Goal: Task Accomplishment & Management: Use online tool/utility

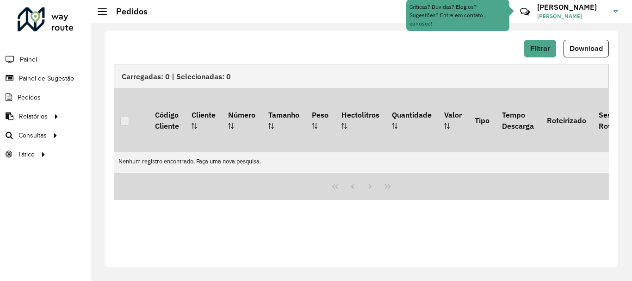
scroll to position [607, 0]
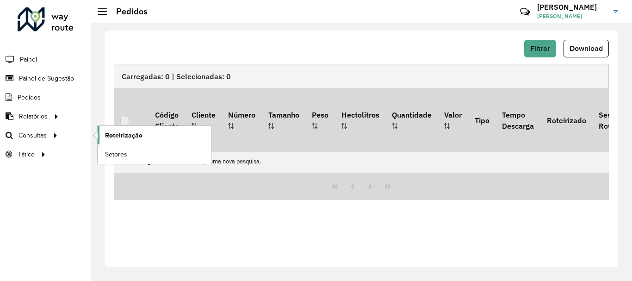
click at [111, 134] on span "Roteirização" at bounding box center [123, 136] width 37 height 10
click at [118, 135] on span "Roteirização" at bounding box center [123, 136] width 37 height 10
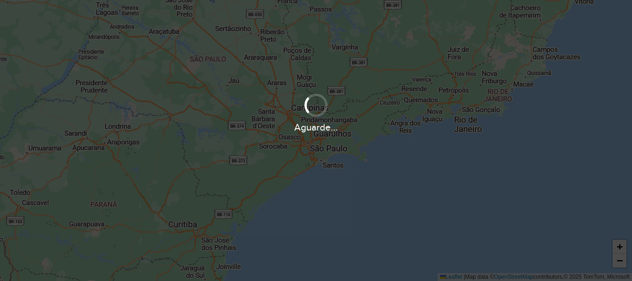
scroll to position [607, 0]
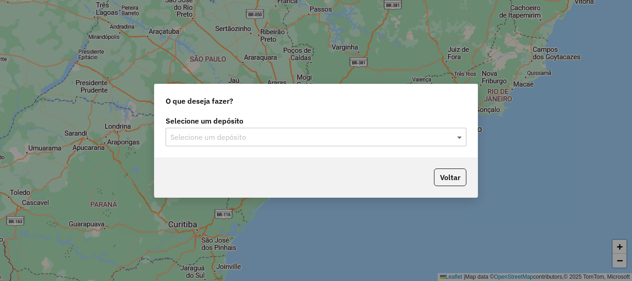
click at [459, 137] on span at bounding box center [461, 136] width 12 height 11
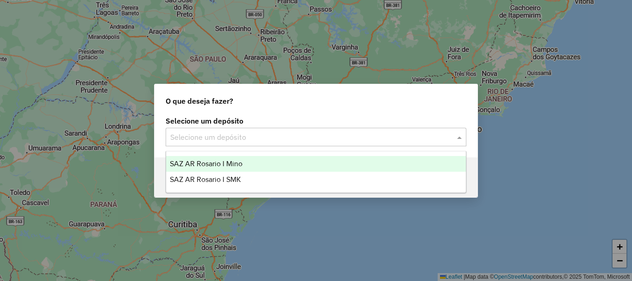
click at [230, 162] on span "SAZ AR Rosario I Mino" at bounding box center [206, 164] width 73 height 8
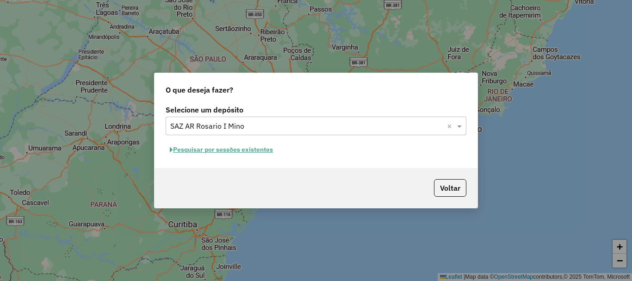
click at [248, 148] on button "Pesquisar por sessões existentes" at bounding box center [222, 150] width 112 height 14
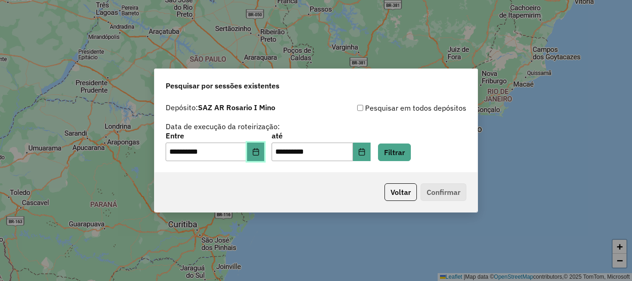
click at [259, 150] on icon "Choose Date" at bounding box center [256, 151] width 6 height 7
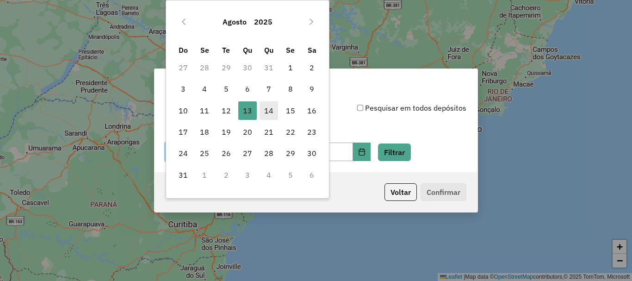
click at [265, 114] on span "14" at bounding box center [269, 110] width 19 height 19
type input "**********"
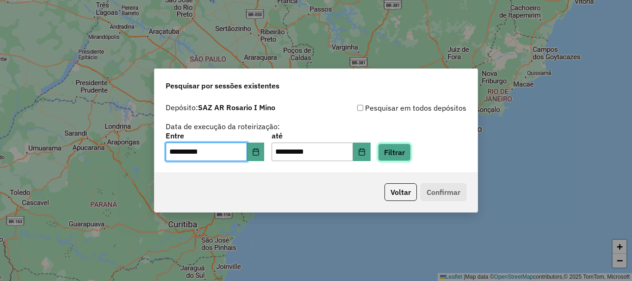
click at [406, 154] on button "Filtrar" at bounding box center [394, 153] width 33 height 18
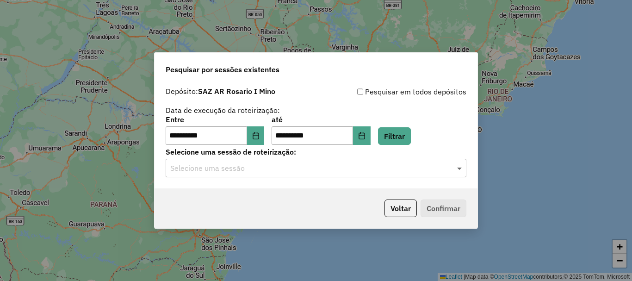
click at [462, 167] on span at bounding box center [461, 167] width 12 height 11
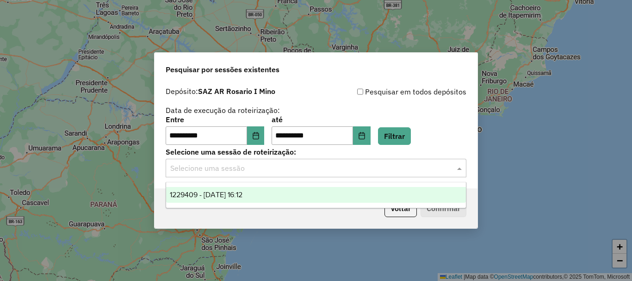
click at [243, 195] on span "1229409 - 14/08/2025 16:12" at bounding box center [206, 195] width 73 height 8
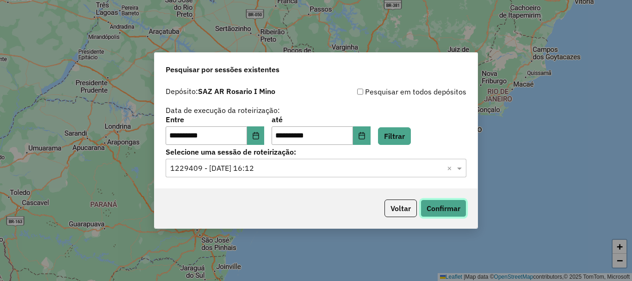
click at [437, 207] on button "Confirmar" at bounding box center [444, 209] width 46 height 18
click at [442, 208] on button "Confirmar" at bounding box center [444, 209] width 46 height 18
click at [450, 212] on button "Confirmar" at bounding box center [444, 209] width 46 height 18
click at [446, 210] on button "Confirmar" at bounding box center [444, 209] width 46 height 18
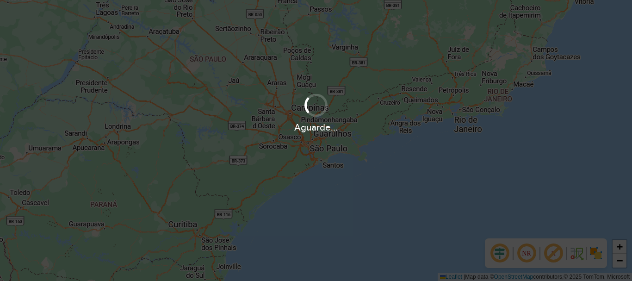
scroll to position [607, 0]
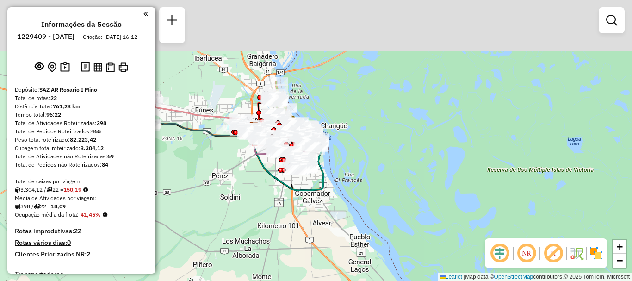
drag, startPoint x: 287, startPoint y: 190, endPoint x: 351, endPoint y: 270, distance: 103.4
click at [351, 270] on div "Janela de atendimento Grade de atendimento Capacidade Transportadoras Veículos …" at bounding box center [316, 140] width 632 height 281
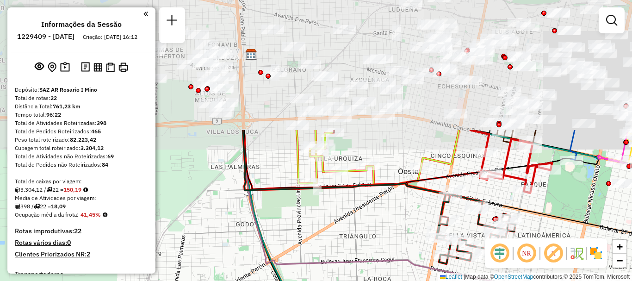
drag, startPoint x: 339, startPoint y: 100, endPoint x: 344, endPoint y: 258, distance: 158.4
click at [344, 258] on icon at bounding box center [416, 215] width 347 height 171
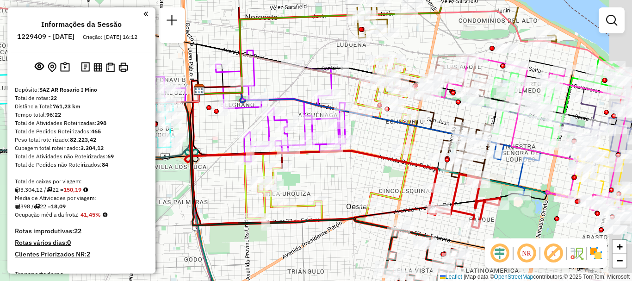
drag, startPoint x: 398, startPoint y: 176, endPoint x: 375, endPoint y: 172, distance: 23.5
click at [374, 182] on div "Janela de atendimento Grade de atendimento Capacidade Transportadoras Veículos …" at bounding box center [316, 140] width 632 height 281
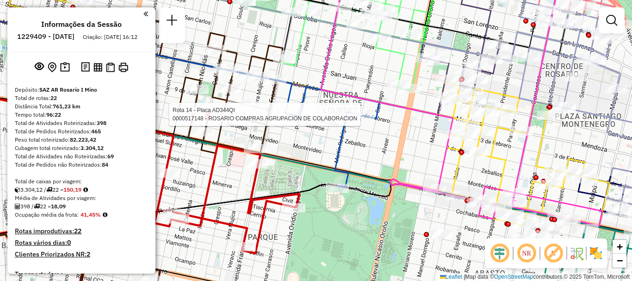
select select "**********"
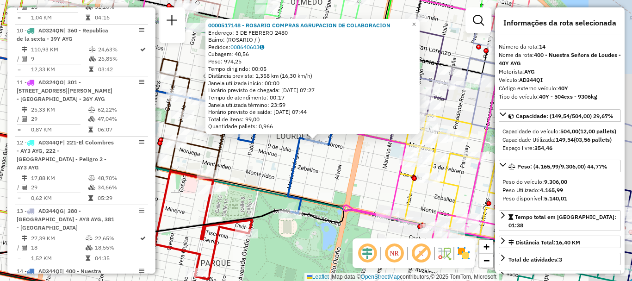
scroll to position [1029, 0]
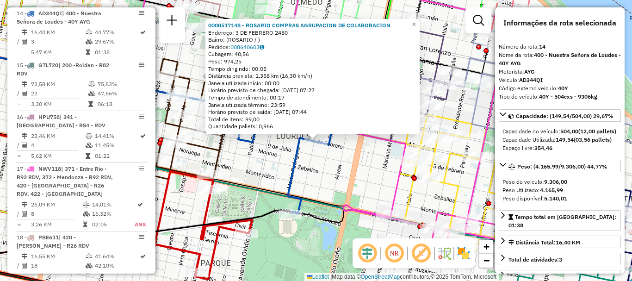
click at [341, 164] on div "0000517148 - ROSARIO COMPRAS AGRUPACION DE COLABORACION Endereço: 3 DE FEBRERO …" at bounding box center [316, 140] width 632 height 281
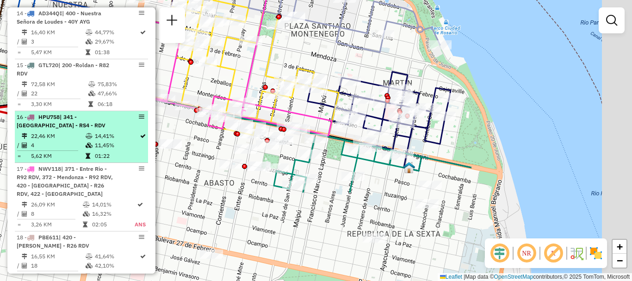
drag, startPoint x: 300, startPoint y: 267, endPoint x: 75, endPoint y: 149, distance: 254.5
click at [75, 149] on hb-router-mapa "Informações da Sessão 1229409 - 14/08/2025 Criação: 13/08/2025 16:12 Depósito: …" at bounding box center [316, 140] width 632 height 281
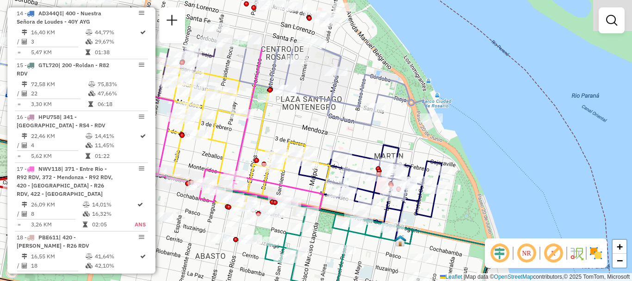
drag, startPoint x: 379, startPoint y: 175, endPoint x: 364, endPoint y: 288, distance: 113.5
click at [364, 281] on html "Aguarde... Pop-up bloqueado! Seu navegador bloqueou automáticamente a abertura …" at bounding box center [316, 140] width 632 height 281
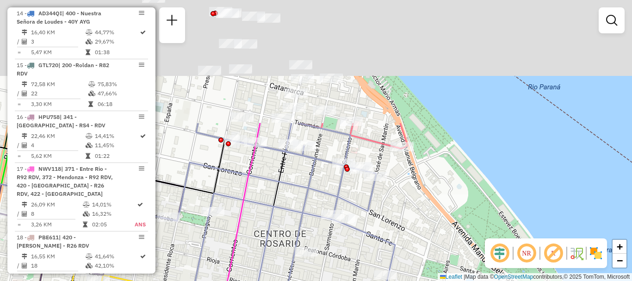
drag, startPoint x: 286, startPoint y: 137, endPoint x: 285, endPoint y: 235, distance: 98.6
click at [285, 235] on div "Janela de atendimento Grade de atendimento Capacidade Transportadoras Veículos …" at bounding box center [316, 140] width 632 height 281
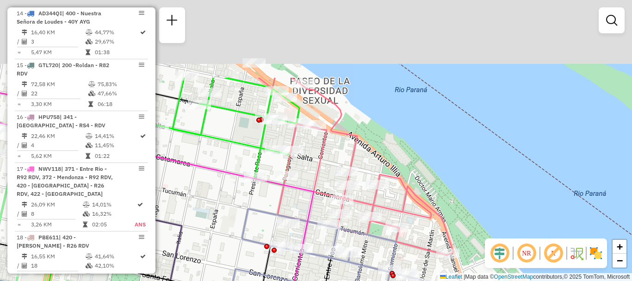
drag, startPoint x: 272, startPoint y: 182, endPoint x: 306, endPoint y: 259, distance: 83.9
click at [306, 259] on icon at bounding box center [147, 247] width 331 height 335
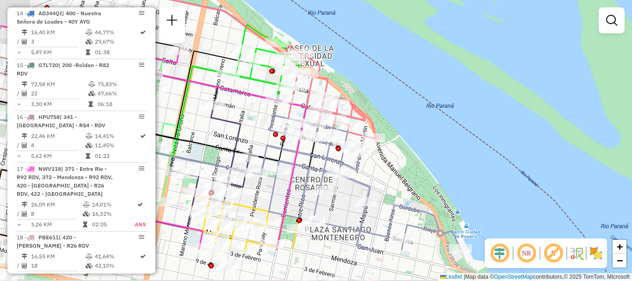
drag, startPoint x: 225, startPoint y: 168, endPoint x: 257, endPoint y: 109, distance: 67.1
click at [257, 109] on div "Janela de atendimento Grade de atendimento Capacidade Transportadoras Veículos …" at bounding box center [316, 140] width 632 height 281
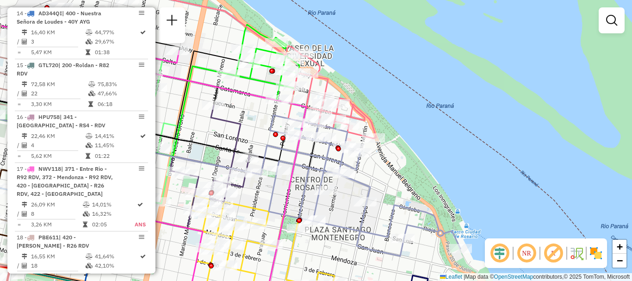
drag, startPoint x: 245, startPoint y: 104, endPoint x: 233, endPoint y: 30, distance: 75.4
click at [235, 53] on div "Janela de atendimento Grade de atendimento Capacidade Transportadoras Veículos …" at bounding box center [316, 140] width 632 height 281
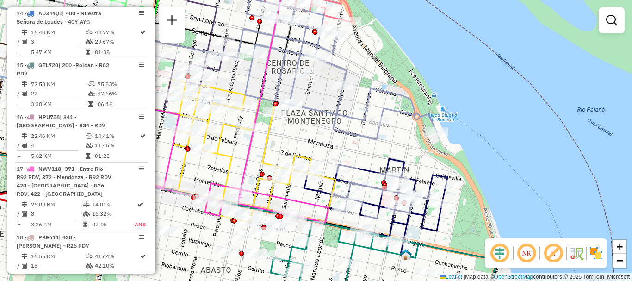
drag, startPoint x: 288, startPoint y: 157, endPoint x: 282, endPoint y: 42, distance: 115.4
click at [280, 52] on div "Janela de atendimento Grade de atendimento Capacidade Transportadoras Veículos …" at bounding box center [316, 140] width 632 height 281
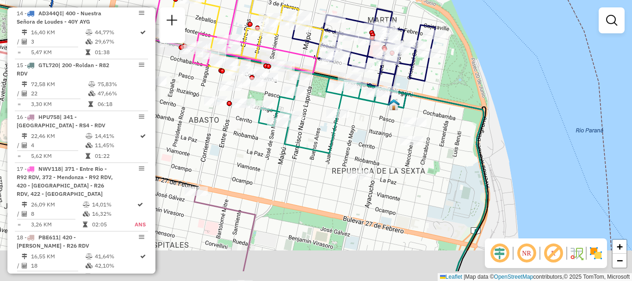
drag, startPoint x: 344, startPoint y: 187, endPoint x: 339, endPoint y: 142, distance: 46.2
click at [339, 142] on div "Janela de atendimento Grade de atendimento Capacidade Transportadoras Veículos …" at bounding box center [316, 140] width 632 height 281
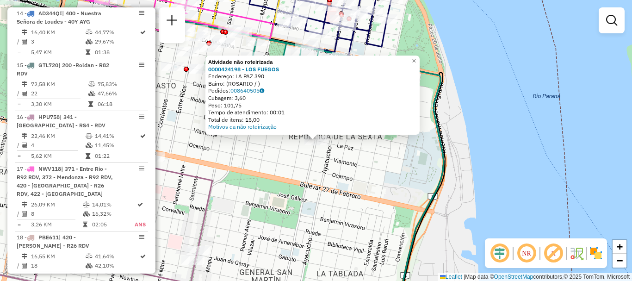
click at [352, 168] on div "Atividade não roteirizada 0000424198 - LOS FUEGOS Endereço: LA PAZ 390 Bairro: …" at bounding box center [316, 140] width 632 height 281
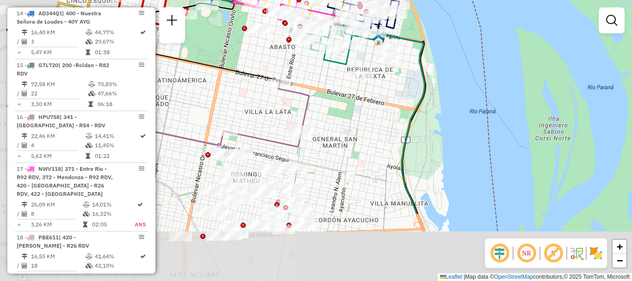
drag, startPoint x: 281, startPoint y: 198, endPoint x: 339, endPoint y: 121, distance: 96.5
click at [339, 121] on div "Janela de atendimento Grade de atendimento Capacidade Transportadoras Veículos …" at bounding box center [316, 140] width 632 height 281
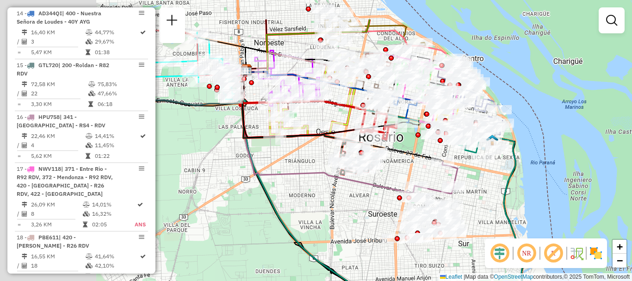
drag, startPoint x: 274, startPoint y: 224, endPoint x: 405, endPoint y: 275, distance: 141.0
click at [405, 275] on div "Janela de atendimento Grade de atendimento Capacidade Transportadoras Veículos …" at bounding box center [316, 140] width 632 height 281
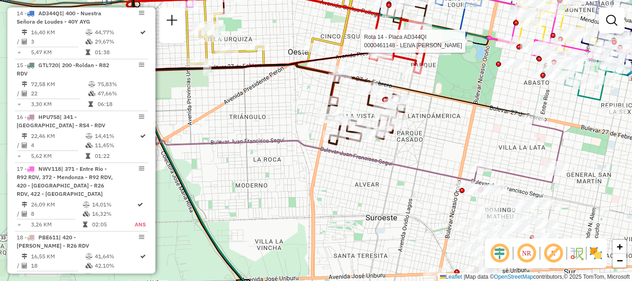
select select "**********"
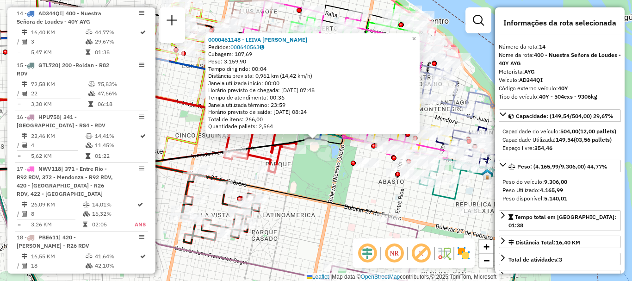
click at [306, 218] on div "0000461148 - LEIVA JUAN MANUEL Pedidos: 008640563 Cubagem: 107,69 Peso: 3.159,9…" at bounding box center [316, 140] width 632 height 281
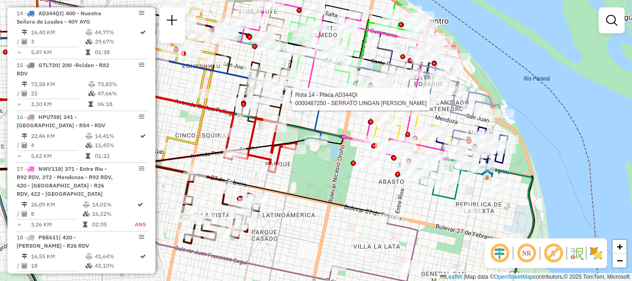
select select "**********"
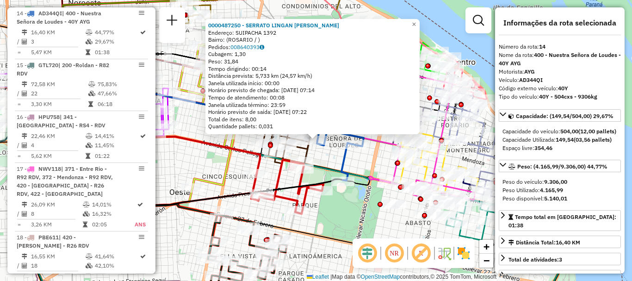
click at [336, 156] on div "0000487250 - SERRATO LINGAN LAUTARO EZEQUIEL Endereço: SUIPACHA 1392 Bairro: (R…" at bounding box center [316, 140] width 632 height 281
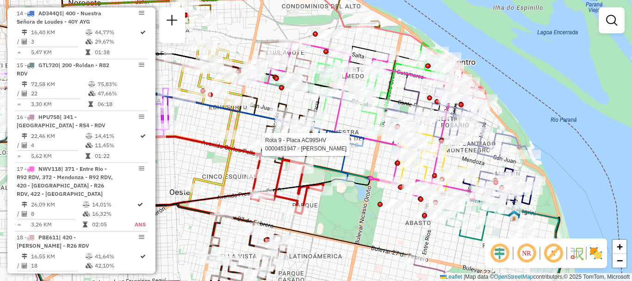
select select "**********"
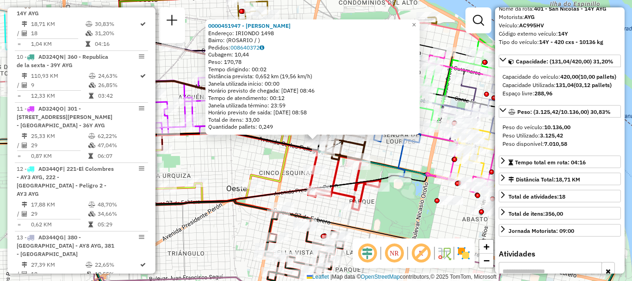
scroll to position [93, 0]
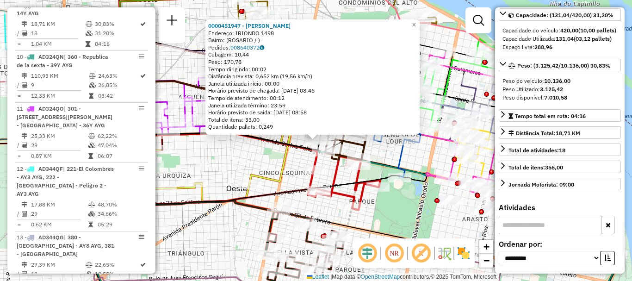
click at [357, 219] on div "0000451947 - ORNA ROBLES JAVIER MARIO Endereço: IRIONDO 1498 Bairro: (ROSARIO /…" at bounding box center [316, 140] width 632 height 281
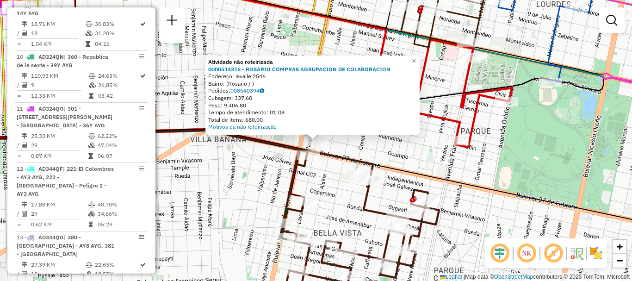
click at [252, 219] on div "Atividade não roteirizada 0000514316 - ROSARIO COMPRAS AGRUPACION DE COLABORACI…" at bounding box center [316, 140] width 632 height 281
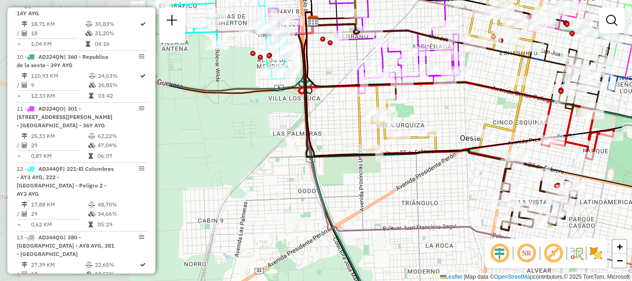
drag, startPoint x: 216, startPoint y: 213, endPoint x: 448, endPoint y: 190, distance: 233.6
click at [448, 190] on div "Janela de atendimento Grade de atendimento Capacidade Transportadoras Veículos …" at bounding box center [316, 140] width 632 height 281
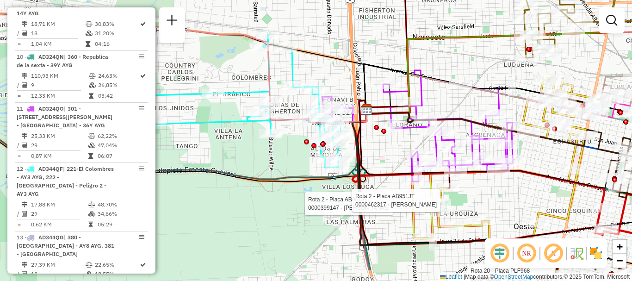
drag, startPoint x: 355, startPoint y: 147, endPoint x: 366, endPoint y: 91, distance: 56.6
click at [366, 100] on icon at bounding box center [523, 172] width 330 height 144
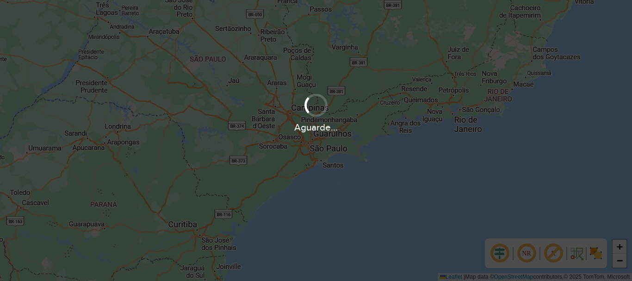
scroll to position [607, 0]
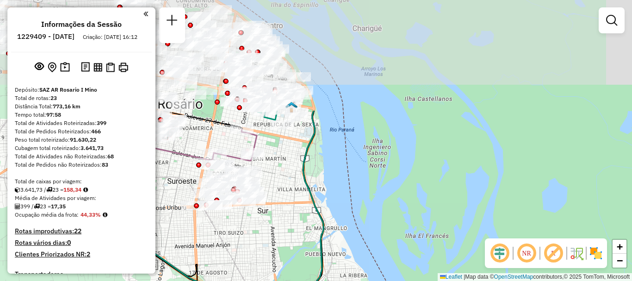
drag, startPoint x: 282, startPoint y: 219, endPoint x: 282, endPoint y: 247, distance: 28.2
click at [282, 247] on div "Janela de atendimento Grade de atendimento Capacidade Transportadoras Veículos …" at bounding box center [316, 140] width 632 height 281
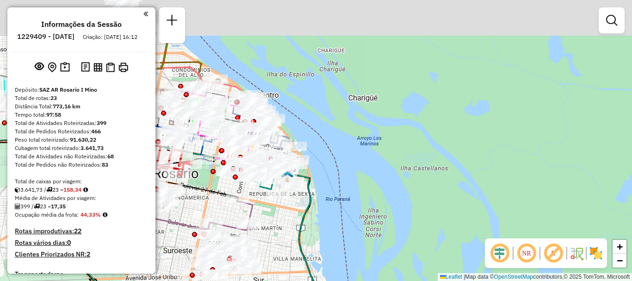
drag, startPoint x: 285, startPoint y: 254, endPoint x: 284, endPoint y: 277, distance: 23.6
click at [284, 277] on div "Janela de atendimento Grade de atendimento Capacidade Transportadoras Veículos …" at bounding box center [316, 140] width 632 height 281
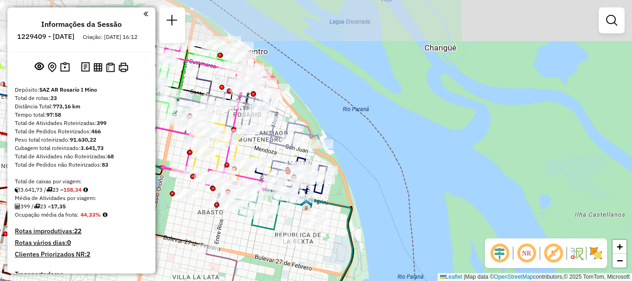
drag, startPoint x: 273, startPoint y: 246, endPoint x: 276, endPoint y: 288, distance: 41.8
click at [276, 281] on html "Aguarde... Pop-up bloqueado! Seu navegador bloqueou automáticamente a abertura …" at bounding box center [316, 140] width 632 height 281
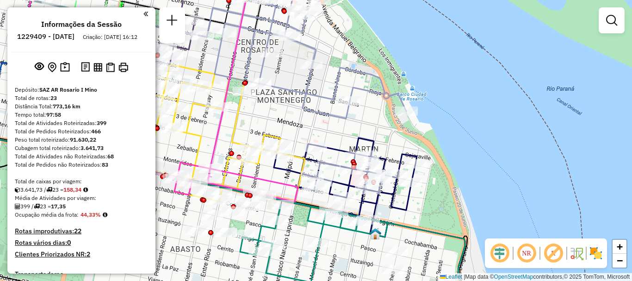
drag, startPoint x: 271, startPoint y: 249, endPoint x: 320, endPoint y: 275, distance: 55.9
click at [320, 275] on div "Janela de atendimento Grade de atendimento Capacidade Transportadoras Veículos …" at bounding box center [316, 140] width 632 height 281
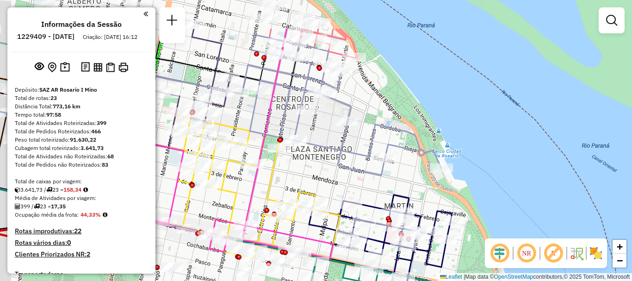
drag, startPoint x: 326, startPoint y: 237, endPoint x: 335, endPoint y: 254, distance: 19.3
click at [333, 254] on icon at bounding box center [192, 144] width 281 height 230
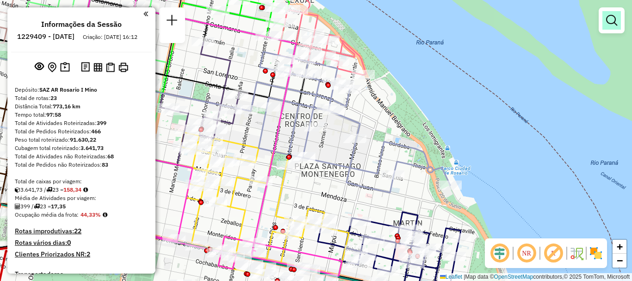
click at [615, 20] on em at bounding box center [611, 20] width 11 height 11
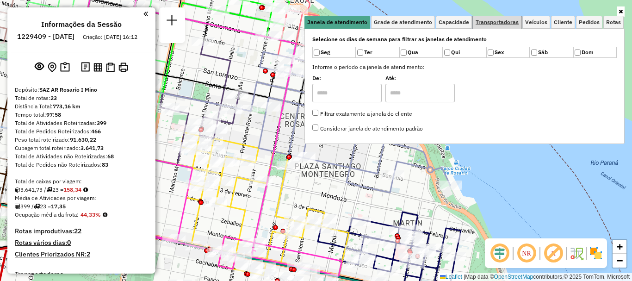
click at [499, 24] on span "Transportadoras" at bounding box center [497, 22] width 43 height 6
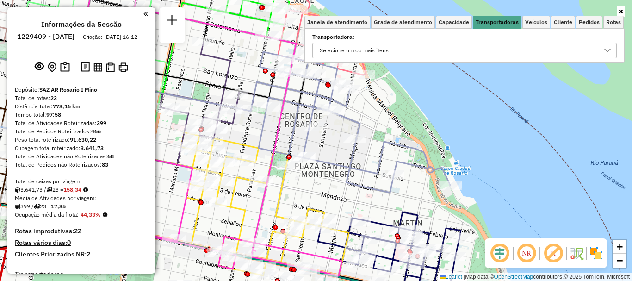
click at [606, 46] on div at bounding box center [608, 50] width 18 height 15
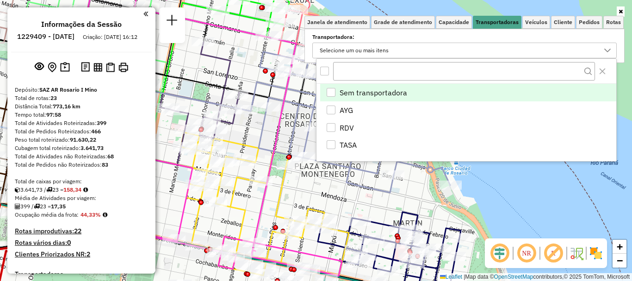
scroll to position [6, 32]
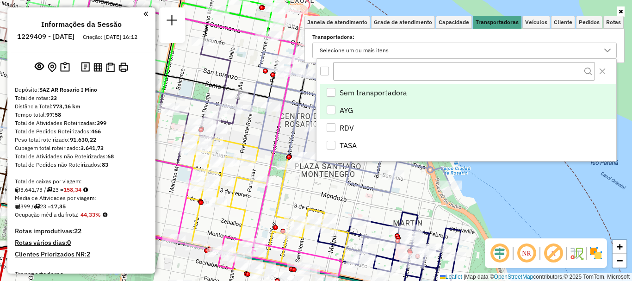
click at [331, 105] on li "AYG" at bounding box center [468, 110] width 296 height 18
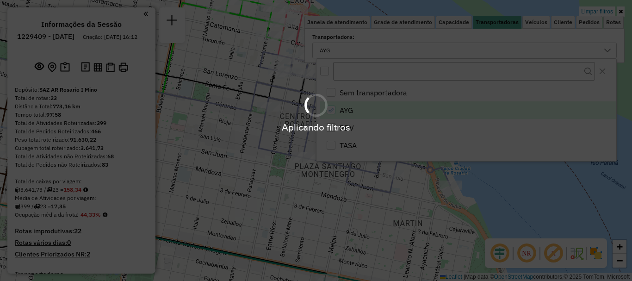
click at [331, 200] on div "Aplicando filtros" at bounding box center [316, 140] width 632 height 281
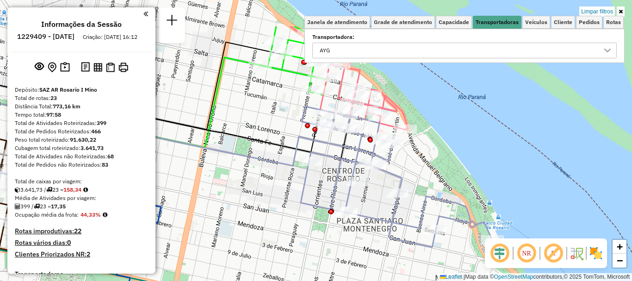
drag, startPoint x: 268, startPoint y: 184, endPoint x: 306, endPoint y: 233, distance: 61.7
click at [306, 233] on div "Limpar filtros Janela de atendimento Grade de atendimento Capacidade Transporta…" at bounding box center [316, 140] width 632 height 281
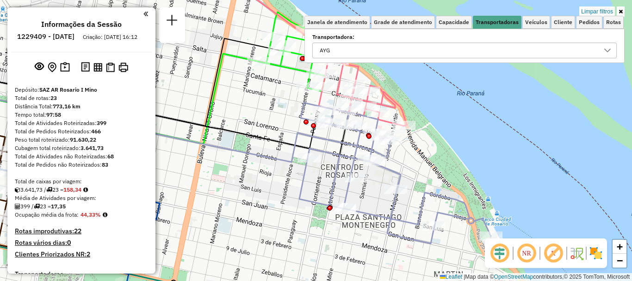
drag, startPoint x: 314, startPoint y: 271, endPoint x: 295, endPoint y: 81, distance: 191.2
click at [295, 95] on div "Rota 13 - Placa AD344QG 0000424761 - González Analia Limpar filtros Janela de a…" at bounding box center [316, 140] width 632 height 281
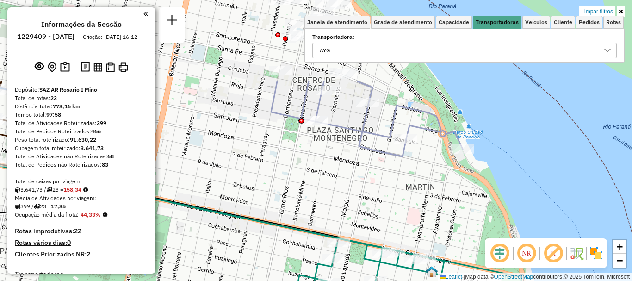
drag, startPoint x: 359, startPoint y: 143, endPoint x: 352, endPoint y: 248, distance: 104.8
click at [352, 248] on icon at bounding box center [227, 284] width 595 height 268
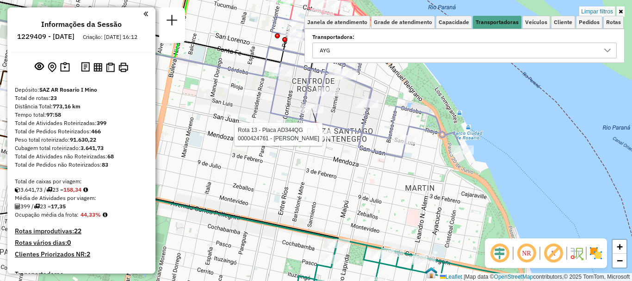
select select "**********"
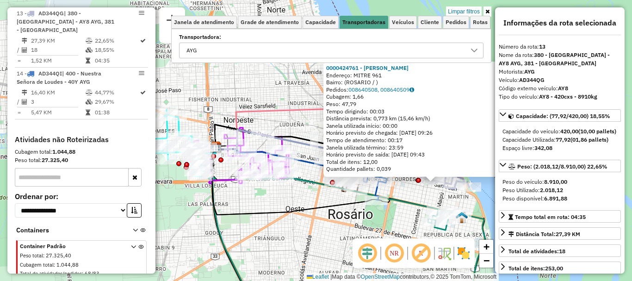
scroll to position [46, 0]
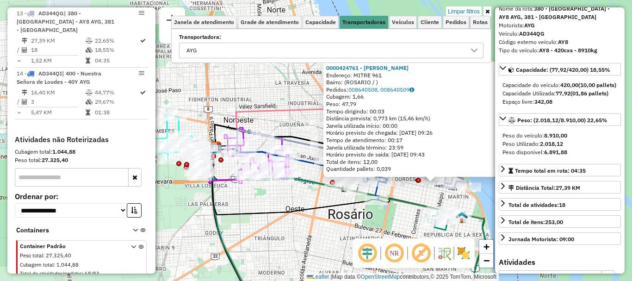
click at [474, 228] on div "0000424761 - González Analia Endereço: MITRE 961 Bairro: (ROSARIO / ) Pedidos: …" at bounding box center [316, 140] width 632 height 281
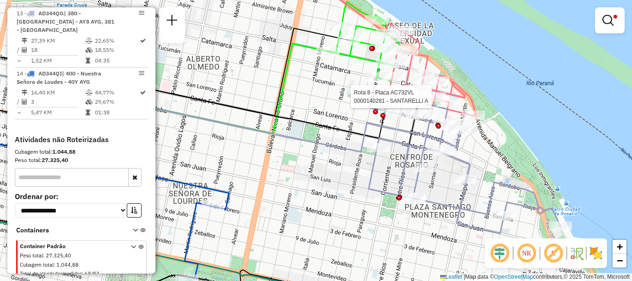
select select "**********"
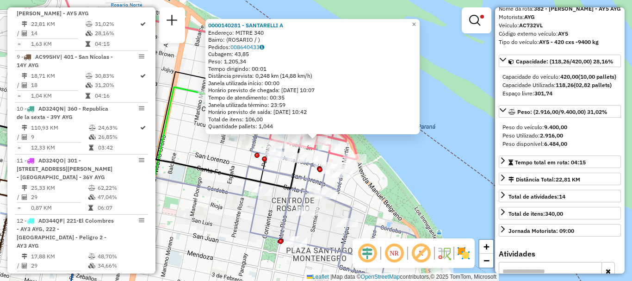
click at [476, 197] on div "0000140281 - SANTARELLI A Endereço: MITRE 340 Bairro: (ROSARIO / ) Pedidos: 008…" at bounding box center [316, 140] width 632 height 281
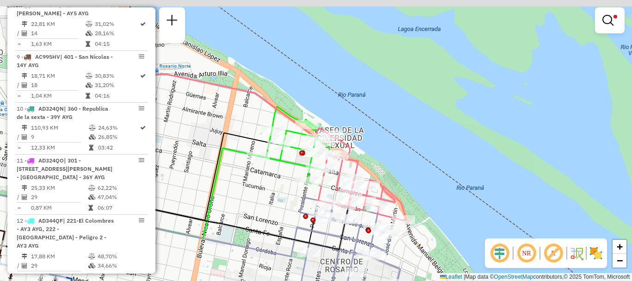
drag, startPoint x: 387, startPoint y: 177, endPoint x: 441, endPoint y: 239, distance: 81.7
click at [440, 239] on div "Limpar filtros Janela de atendimento Grade de atendimento Capacidade Transporta…" at bounding box center [316, 140] width 632 height 281
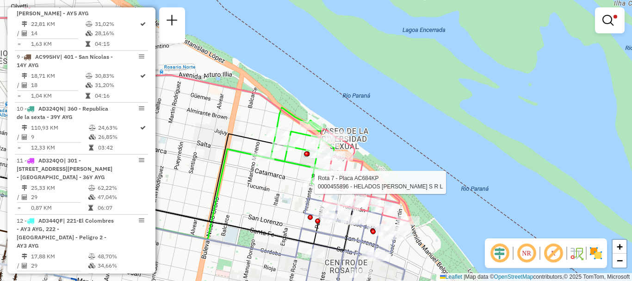
select select "**********"
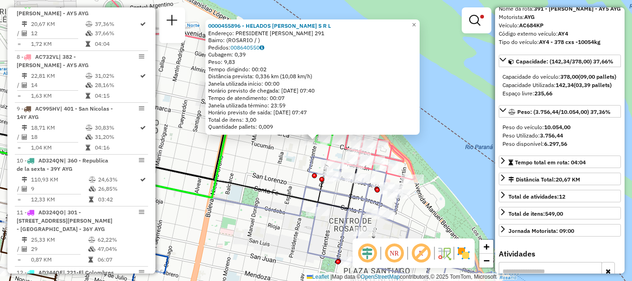
click at [474, 189] on div "0000455896 - HELADOS ESTHER S R L Endereço: PRESIDENTE ROCA 291 Bairro: (ROSARI…" at bounding box center [316, 140] width 632 height 281
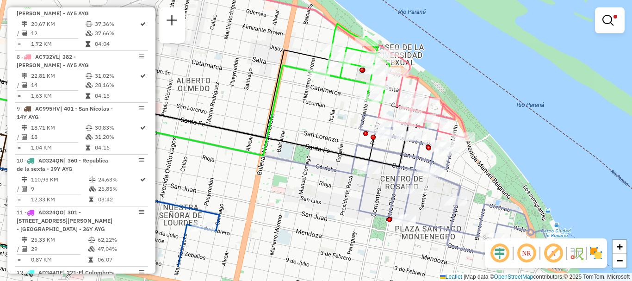
drag, startPoint x: 231, startPoint y: 176, endPoint x: 418, endPoint y: -16, distance: 268.1
click at [418, 0] on html "Aplicando filtros Pop-up bloqueado! Seu navegador bloqueou automáticamente a ab…" at bounding box center [316, 140] width 632 height 281
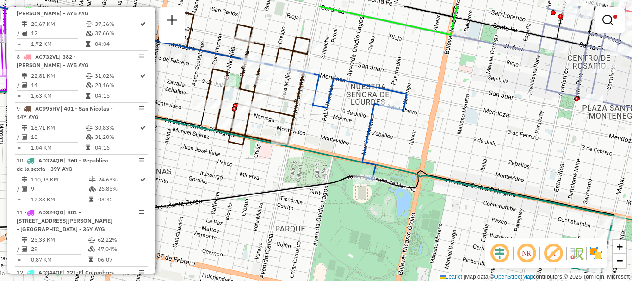
drag, startPoint x: 466, startPoint y: 70, endPoint x: 503, endPoint y: 135, distance: 74.6
click at [503, 135] on div "Limpar filtros Janela de atendimento Grade de atendimento Capacidade Transporta…" at bounding box center [316, 140] width 632 height 281
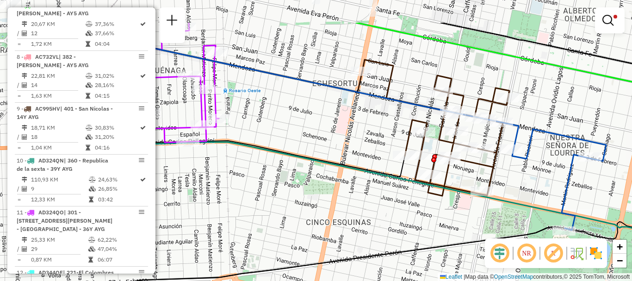
drag, startPoint x: 326, startPoint y: 153, endPoint x: 543, endPoint y: 214, distance: 225.1
click at [542, 213] on icon at bounding box center [515, 213] width 759 height 142
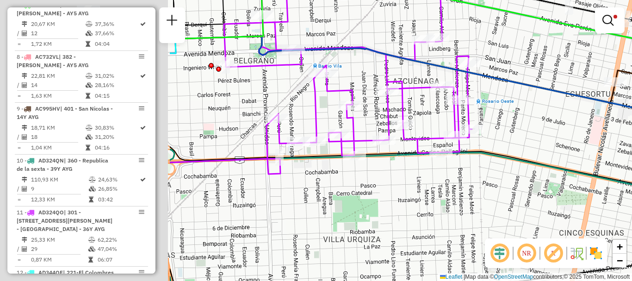
drag, startPoint x: 359, startPoint y: 196, endPoint x: 590, endPoint y: 196, distance: 231.0
click at [590, 196] on div "Limpar filtros Janela de atendimento Grade de atendimento Capacidade Transporta…" at bounding box center [316, 140] width 632 height 281
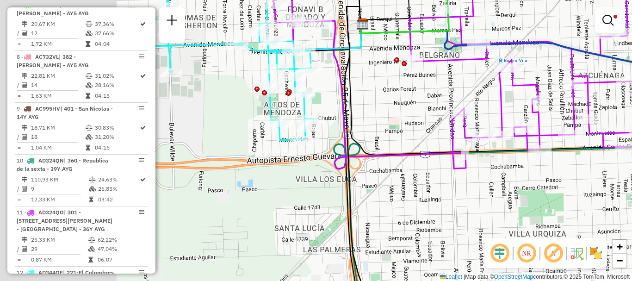
drag, startPoint x: 447, startPoint y: 200, endPoint x: 632, endPoint y: 193, distance: 185.3
click at [632, 193] on div "Limpar filtros Janela de atendimento Grade de atendimento Capacidade Transporta…" at bounding box center [316, 140] width 632 height 281
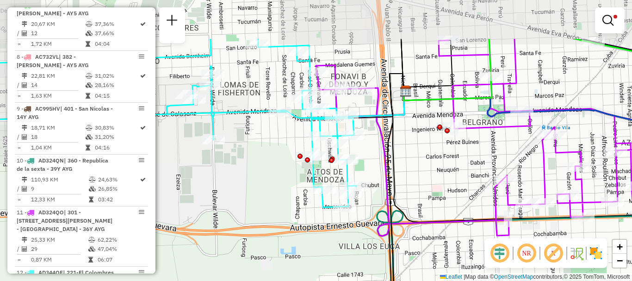
drag, startPoint x: 491, startPoint y: 260, endPoint x: 493, endPoint y: 266, distance: 6.2
click at [493, 266] on hb-router-mapa "Informações da Sessão 1229409 - 14/08/2025 Criação: 13/08/2025 16:12 Depósito: …" at bounding box center [316, 140] width 632 height 281
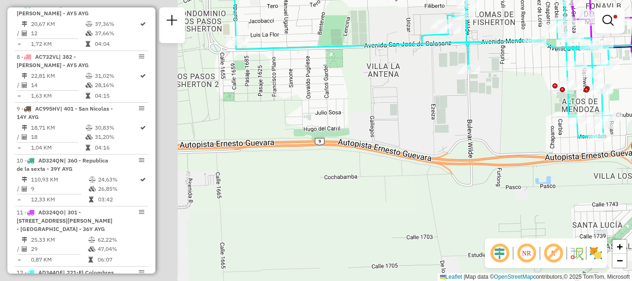
drag, startPoint x: 377, startPoint y: 221, endPoint x: 632, endPoint y: 150, distance: 264.6
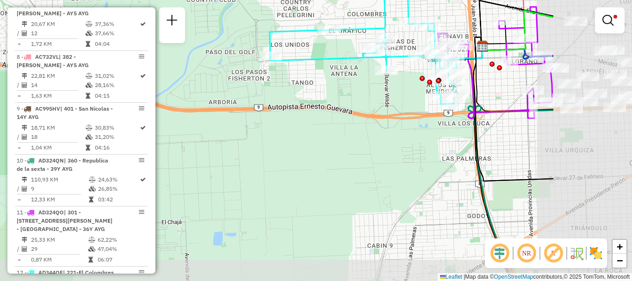
drag, startPoint x: 456, startPoint y: 200, endPoint x: 312, endPoint y: 140, distance: 155.8
click at [312, 140] on div "Limpar filtros Janela de atendimento Grade de atendimento Capacidade Transporta…" at bounding box center [316, 140] width 632 height 281
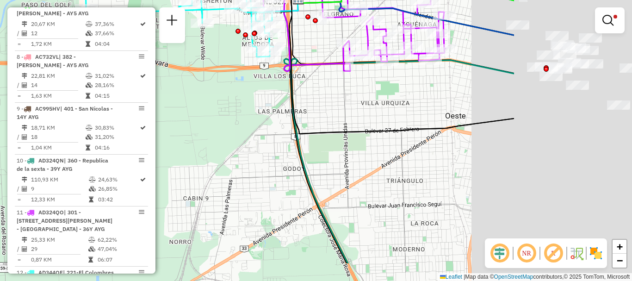
drag, startPoint x: 360, startPoint y: 170, endPoint x: 265, endPoint y: 136, distance: 100.5
click at [265, 136] on div "Limpar filtros Janela de atendimento Grade de atendimento Capacidade Transporta…" at bounding box center [316, 140] width 632 height 281
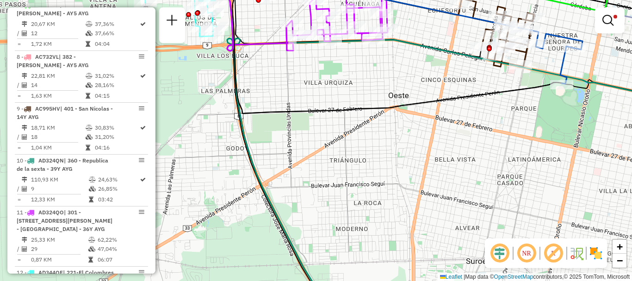
drag, startPoint x: 420, startPoint y: 103, endPoint x: 309, endPoint y: 109, distance: 110.8
click at [311, 108] on icon at bounding box center [397, 44] width 330 height 140
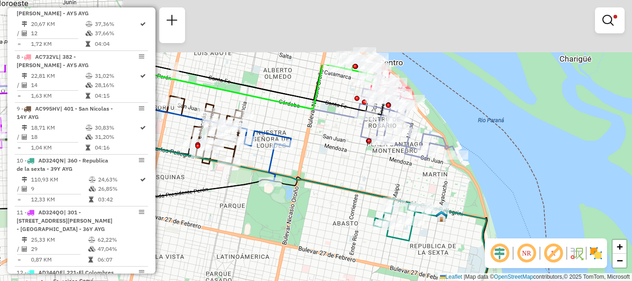
drag, startPoint x: 415, startPoint y: 125, endPoint x: 418, endPoint y: 175, distance: 49.2
click at [418, 159] on icon at bounding box center [409, 123] width 96 height 70
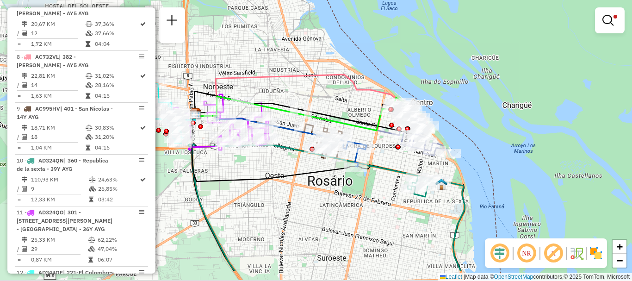
drag, startPoint x: 356, startPoint y: 179, endPoint x: 401, endPoint y: 133, distance: 64.5
click at [401, 133] on div "Rota 14 - Placa AD344QI 0000461148 - LEIVA JUAN MANUEL Limpar filtros Janela de…" at bounding box center [316, 140] width 632 height 281
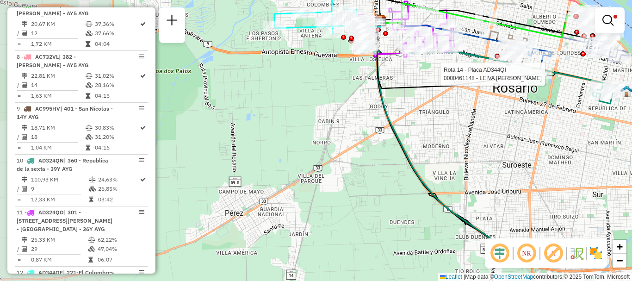
drag, startPoint x: 392, startPoint y: 133, endPoint x: 464, endPoint y: 123, distance: 72.5
click at [464, 123] on div "Rota 14 - Placa AD344QI 0000461148 - LEIVA JUAN MANUEL Limpar filtros Janela de…" at bounding box center [316, 140] width 632 height 281
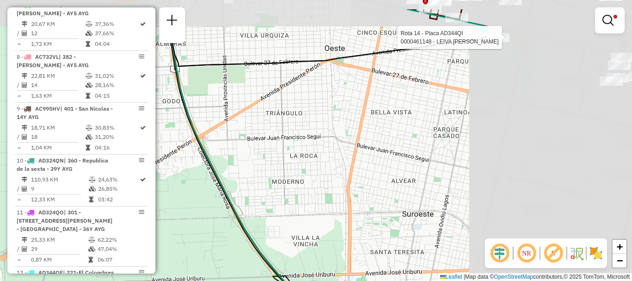
drag, startPoint x: 526, startPoint y: 125, endPoint x: 281, endPoint y: 157, distance: 247.9
click at [281, 157] on div "Rota 14 - Placa AD344QI 0000461148 - LEIVA JUAN MANUEL Limpar filtros Janela de…" at bounding box center [316, 140] width 632 height 281
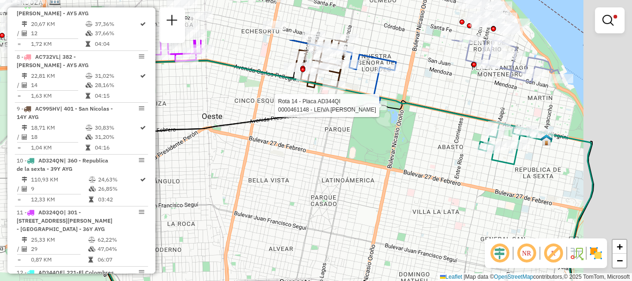
drag, startPoint x: 322, startPoint y: 164, endPoint x: 317, endPoint y: 169, distance: 6.9
click at [317, 169] on div "Rota 14 - Placa AD344QI 0000461148 - LEIVA JUAN MANUEL Limpar filtros Janela de…" at bounding box center [316, 140] width 632 height 281
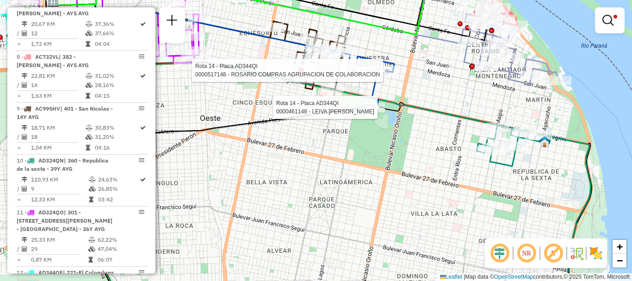
select select "**********"
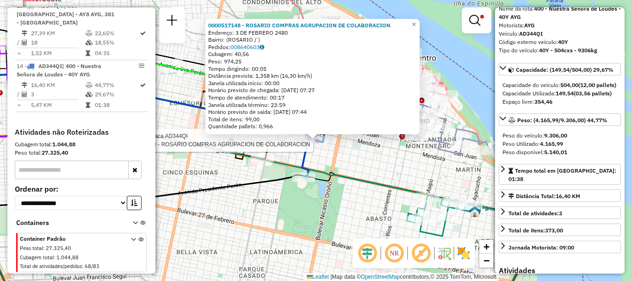
click at [317, 145] on div at bounding box center [316, 140] width 23 height 9
click at [342, 222] on div "0000517148 - ROSARIO COMPRAS AGRUPACION DE COLABORACION Endereço: 3 DE FEBRERO …" at bounding box center [316, 140] width 632 height 281
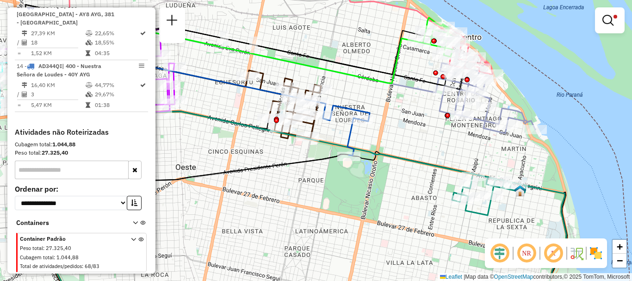
drag, startPoint x: 366, startPoint y: 201, endPoint x: 412, endPoint y: 180, distance: 49.9
click at [412, 180] on div "Limpar filtros Janela de atendimento Grade de atendimento Capacidade Transporta…" at bounding box center [316, 140] width 632 height 281
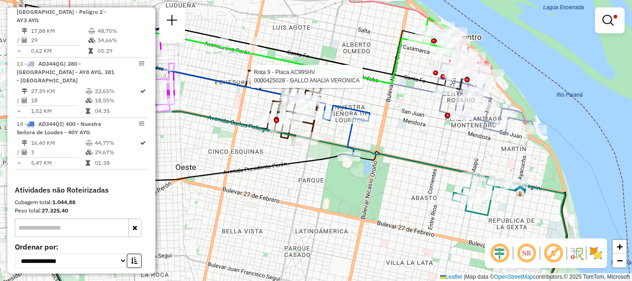
select select "**********"
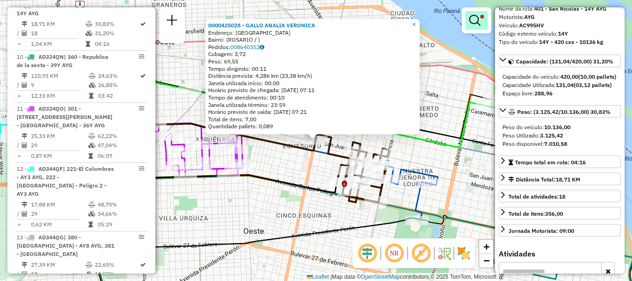
click at [469, 15] on em at bounding box center [474, 20] width 11 height 11
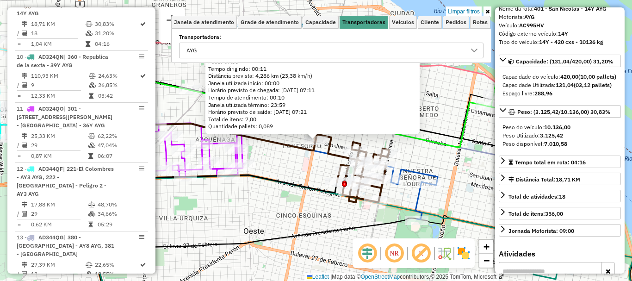
click at [475, 48] on icon at bounding box center [474, 50] width 7 height 7
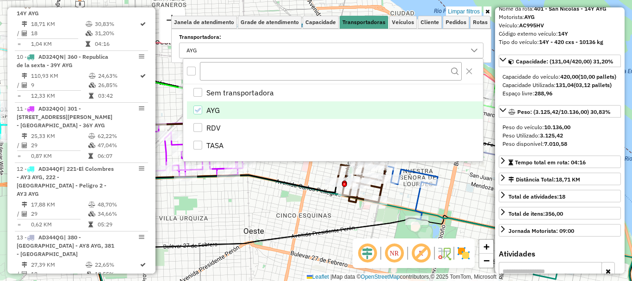
click at [198, 109] on icon "AYG" at bounding box center [197, 110] width 6 height 6
click at [196, 125] on div "RDV" at bounding box center [197, 127] width 9 height 9
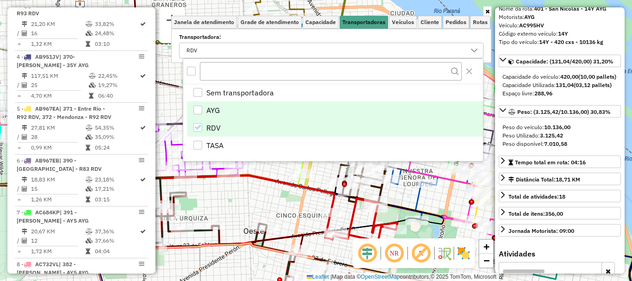
scroll to position [744, 0]
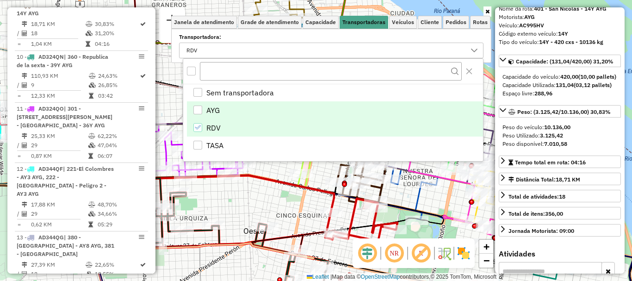
click at [310, 225] on div "0000425028 - GALLO ANALIA VERONICA Endereço: BOULEVARD AVELLANEDA 1014 Bairro: …" at bounding box center [316, 140] width 632 height 281
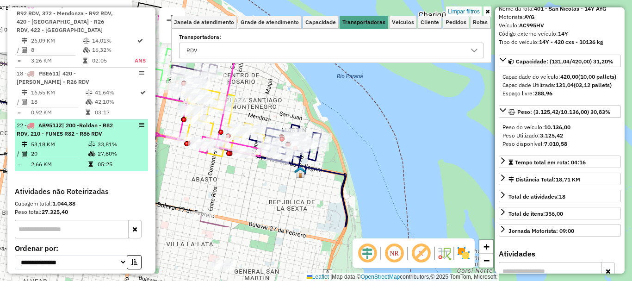
drag, startPoint x: 296, startPoint y: 186, endPoint x: 96, endPoint y: 132, distance: 206.6
click at [96, 132] on hb-router-mapa "Informações da Sessão 1229409 - 14/08/2025 Criação: 13/08/2025 16:12 Depósito: …" at bounding box center [316, 140] width 632 height 281
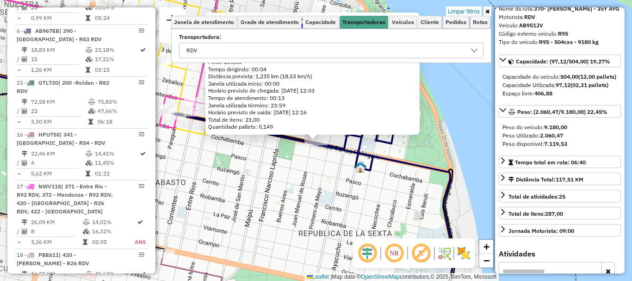
scroll to position [485, 0]
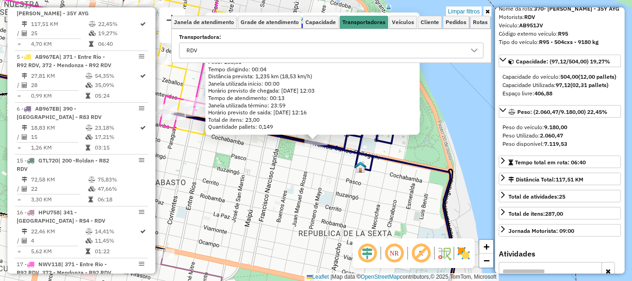
click at [371, 181] on div "0000318533 - H.A.R GASTRO Tipo de cliente: 80 - Chopp/VIP (C) Endereço: AVDA PE…" at bounding box center [316, 140] width 632 height 281
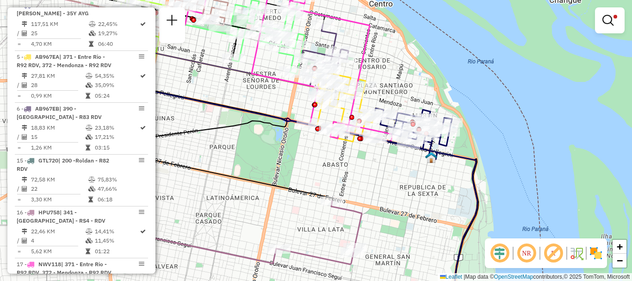
drag, startPoint x: 272, startPoint y: 189, endPoint x: 371, endPoint y: 174, distance: 99.8
click at [371, 174] on div "Limpar filtros Janela de atendimento Grade de atendimento Capacidade Transporta…" at bounding box center [316, 140] width 632 height 281
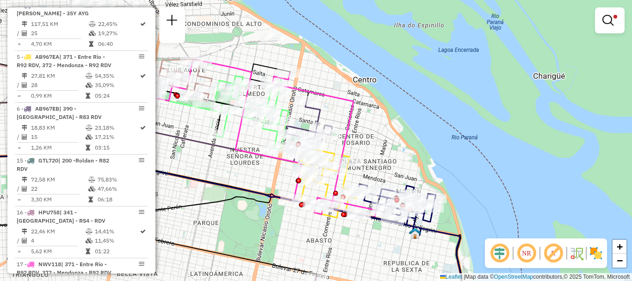
drag, startPoint x: 317, startPoint y: 104, endPoint x: 326, endPoint y: 237, distance: 133.6
click at [326, 237] on div "Limpar filtros Janela de atendimento Grade de atendimento Capacidade Transporta…" at bounding box center [316, 140] width 632 height 281
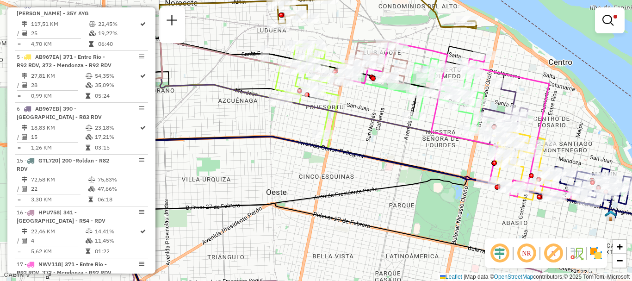
drag, startPoint x: 288, startPoint y: 208, endPoint x: 484, endPoint y: 190, distance: 196.6
click at [484, 190] on div "Limpar filtros Janela de atendimento Grade de atendimento Capacidade Transporta…" at bounding box center [316, 140] width 632 height 281
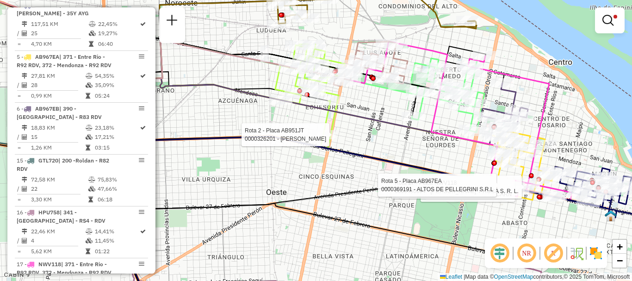
select select "**********"
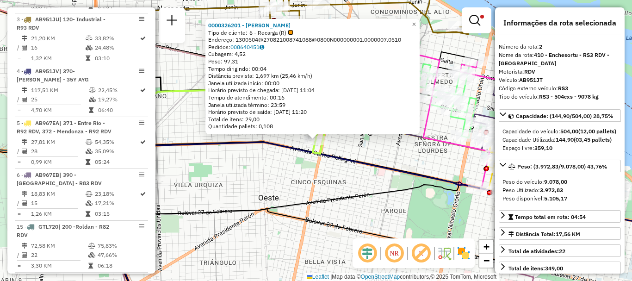
scroll to position [381, 0]
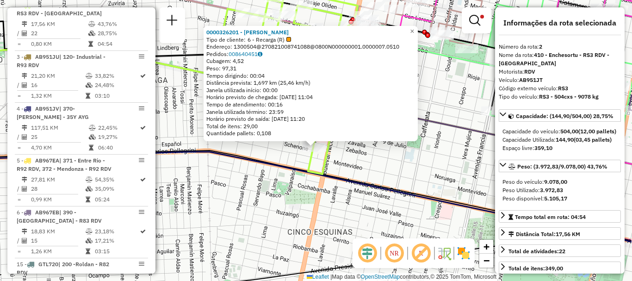
click at [399, 173] on div "0000326201 - WU JIANMING Tipo de cliente: 6 - Recarga (R) Endereço: 1300504@270…" at bounding box center [316, 140] width 632 height 281
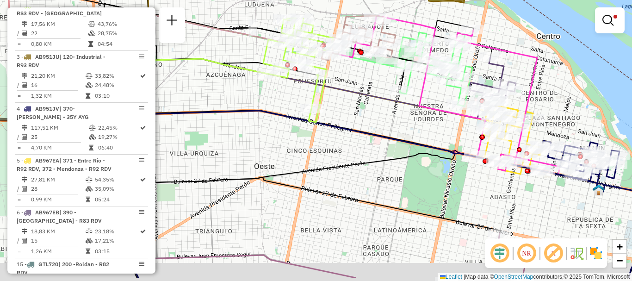
drag, startPoint x: 293, startPoint y: 166, endPoint x: 304, endPoint y: 18, distance: 149.0
click at [295, 19] on div "Limpar filtros Janela de atendimento Grade de atendimento Capacidade Transporta…" at bounding box center [316, 140] width 632 height 281
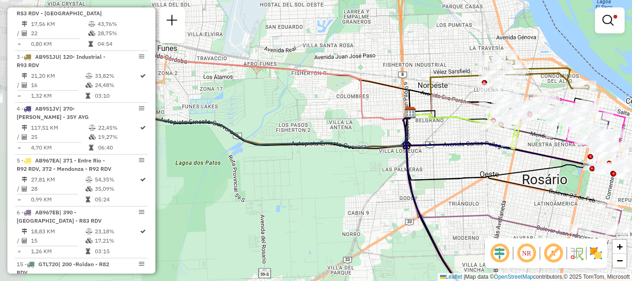
drag, startPoint x: 276, startPoint y: 119, endPoint x: 471, endPoint y: 203, distance: 212.3
click at [471, 203] on div "Limpar filtros Janela de atendimento Grade de atendimento Capacidade Transporta…" at bounding box center [316, 140] width 632 height 281
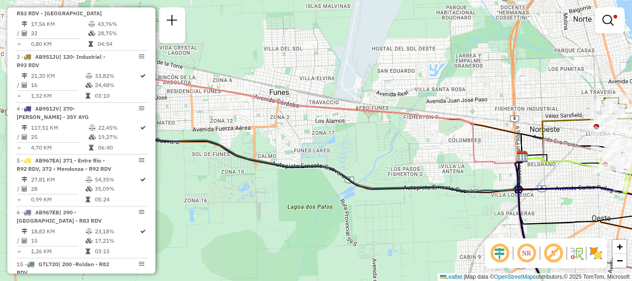
drag, startPoint x: 407, startPoint y: 170, endPoint x: 508, endPoint y: 209, distance: 108.4
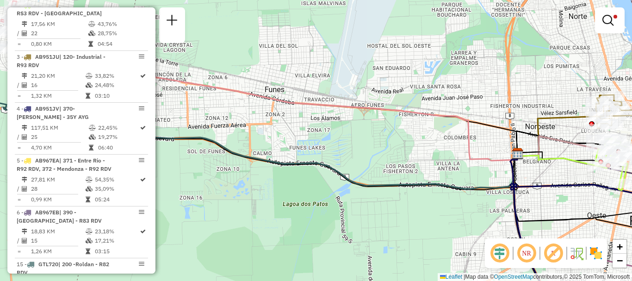
click at [605, 21] on em at bounding box center [608, 20] width 11 height 11
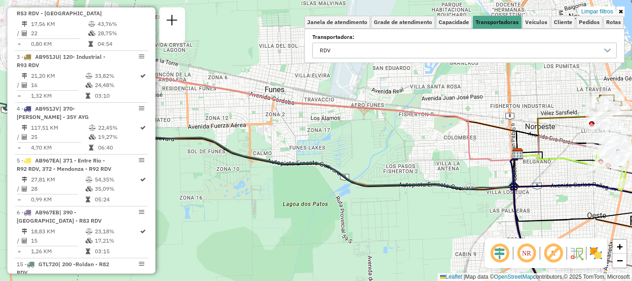
click at [607, 47] on icon at bounding box center [607, 50] width 7 height 7
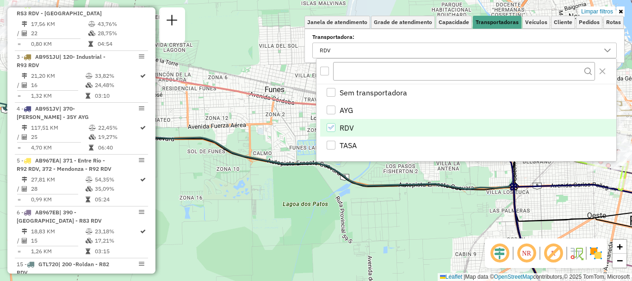
click at [331, 128] on icon "RDV" at bounding box center [331, 127] width 6 height 6
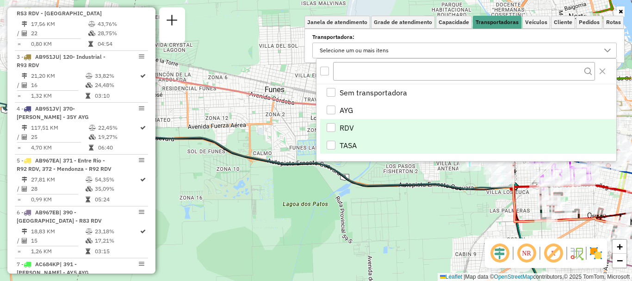
click at [331, 147] on div "TASA" at bounding box center [331, 145] width 9 height 9
click at [328, 181] on div "Janela de atendimento Grade de atendimento Capacidade Transportadoras Veículos …" at bounding box center [316, 140] width 632 height 281
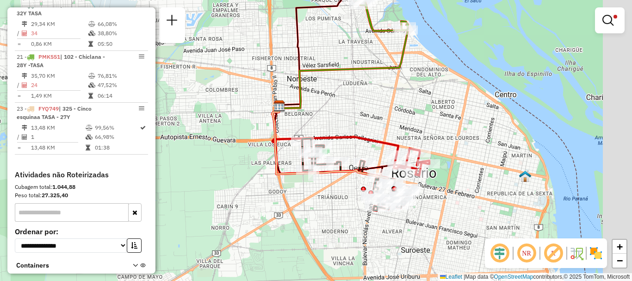
drag, startPoint x: 398, startPoint y: 170, endPoint x: 160, endPoint y: 122, distance: 243.2
click at [160, 122] on div "Limpar filtros Janela de atendimento Grade de atendimento Capacidade Transporta…" at bounding box center [316, 140] width 632 height 281
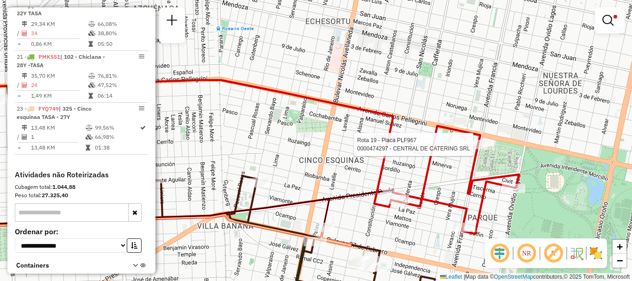
select select "**********"
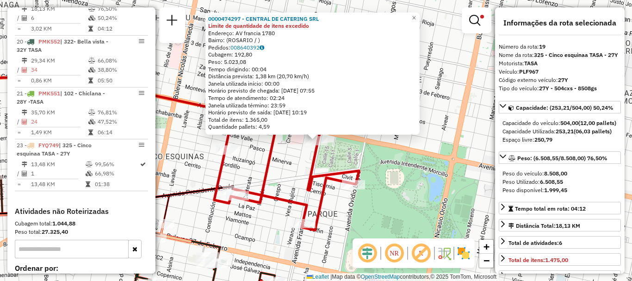
scroll to position [330, 0]
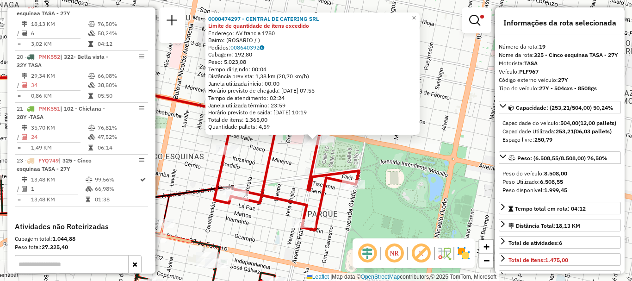
click at [301, 168] on div "0000474297 - CENTRAL DE CATERING SRL Limite de quantidade de itens excedido End…" at bounding box center [316, 140] width 632 height 281
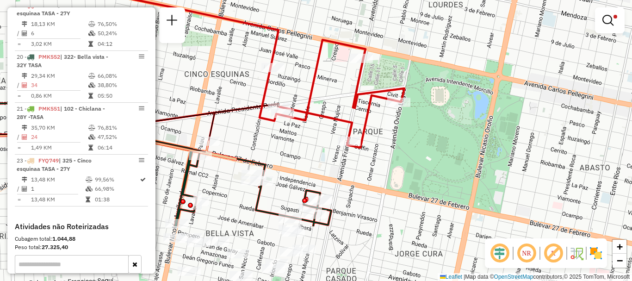
drag, startPoint x: 301, startPoint y: 139, endPoint x: 407, endPoint y: 44, distance: 142.0
click at [407, 44] on div "Limpar filtros Janela de atendimento Grade de atendimento Capacidade Transporta…" at bounding box center [316, 140] width 632 height 281
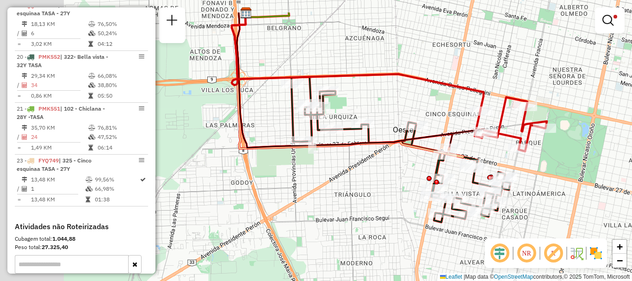
drag, startPoint x: 241, startPoint y: 129, endPoint x: 397, endPoint y: 186, distance: 165.9
click at [397, 186] on div "Limpar filtros Janela de atendimento Grade de atendimento Capacidade Transporta…" at bounding box center [316, 140] width 632 height 281
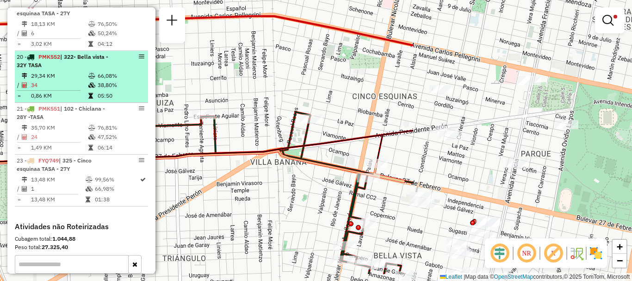
drag, startPoint x: 310, startPoint y: 204, endPoint x: 51, endPoint y: 94, distance: 281.5
click at [51, 94] on hb-router-mapa "Informações da Sessão 1229409 - 14/08/2025 Criação: 13/08/2025 16:12 Depósito: …" at bounding box center [316, 140] width 632 height 281
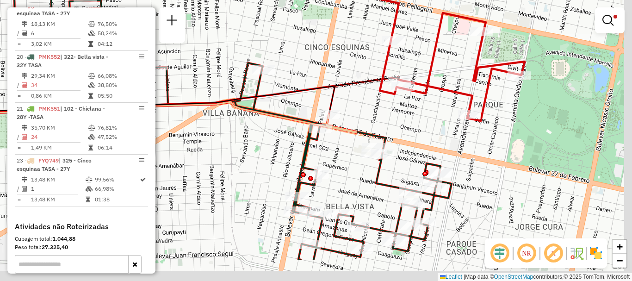
drag, startPoint x: 366, startPoint y: 163, endPoint x: 291, endPoint y: 80, distance: 112.4
click at [291, 80] on div "Rota 20 - Placa PMK552 0000181352 - Rolon Marcela Aandrea Limpar filtros Janela…" at bounding box center [316, 140] width 632 height 281
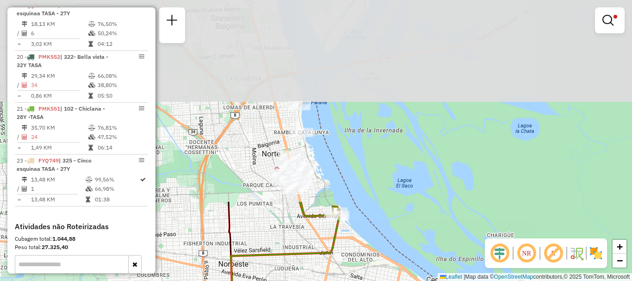
drag, startPoint x: 327, startPoint y: 108, endPoint x: 342, endPoint y: 299, distance: 191.3
click at [342, 281] on html "Aplicando filtros Pop-up bloqueado! Seu navegador bloqueou automáticamente a ab…" at bounding box center [316, 140] width 632 height 281
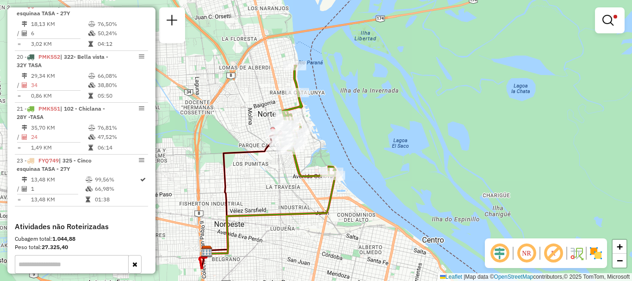
drag, startPoint x: 306, startPoint y: 194, endPoint x: 312, endPoint y: 105, distance: 89.6
click at [312, 105] on div "Rota 20 - Placa PMK552 0000181352 - Rolon Marcela Aandrea Rota 19 - Placa PLF96…" at bounding box center [316, 140] width 632 height 281
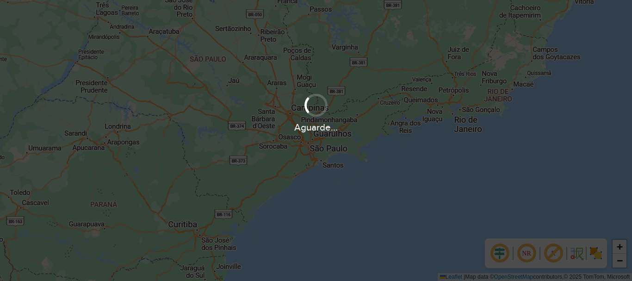
scroll to position [607, 0]
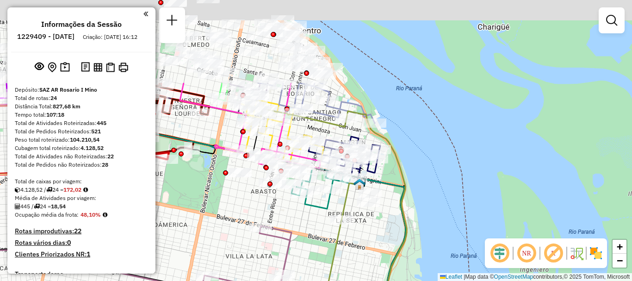
drag, startPoint x: 363, startPoint y: 142, endPoint x: 293, endPoint y: 250, distance: 128.3
click at [293, 250] on div "Janela de atendimento Grade de atendimento Capacidade Transportadoras Veículos …" at bounding box center [316, 140] width 632 height 281
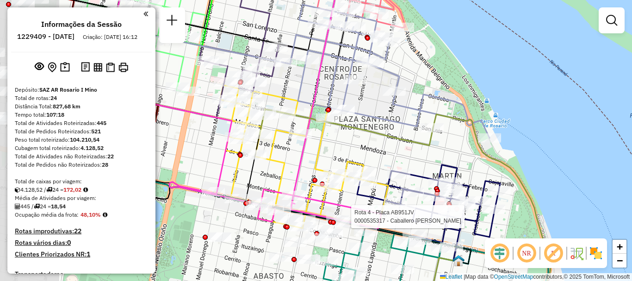
drag, startPoint x: 294, startPoint y: 173, endPoint x: 373, endPoint y: 154, distance: 81.5
click at [373, 154] on div "Rota 4 - Placa AB951JV 0000535317 - Caballero Hector Dario Janela de atendiment…" at bounding box center [316, 140] width 632 height 281
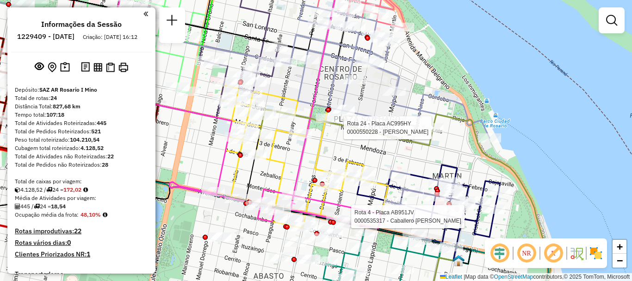
select select "**********"
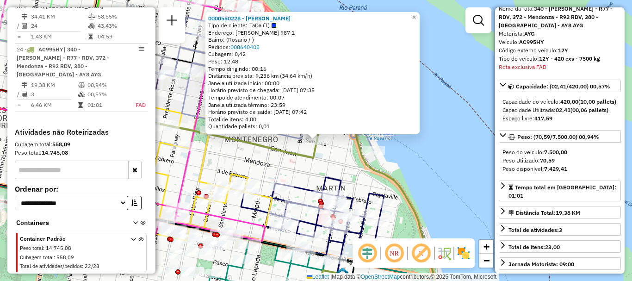
scroll to position [93, 0]
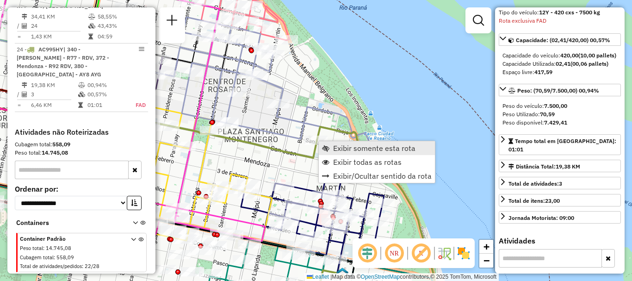
click at [354, 149] on span "Exibir somente esta rota" at bounding box center [374, 147] width 82 height 7
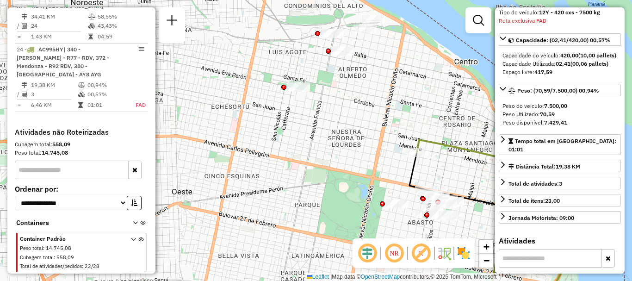
drag, startPoint x: 334, startPoint y: 163, endPoint x: 474, endPoint y: 299, distance: 194.8
click at [474, 281] on html "Aguarde... Pop-up bloqueado! Seu navegador bloqueou automáticamente a abertura …" at bounding box center [316, 140] width 632 height 281
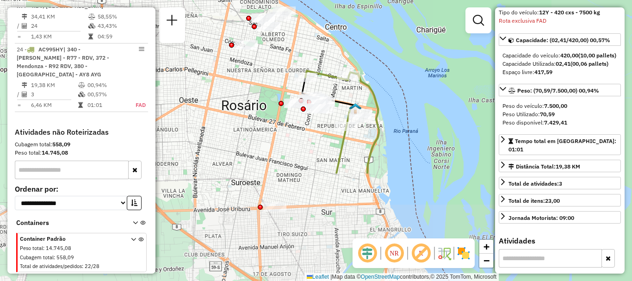
drag, startPoint x: 351, startPoint y: 195, endPoint x: 232, endPoint y: 74, distance: 169.9
click at [232, 74] on div "Janela de atendimento Grade de atendimento Capacidade Transportadoras Veículos …" at bounding box center [316, 140] width 632 height 281
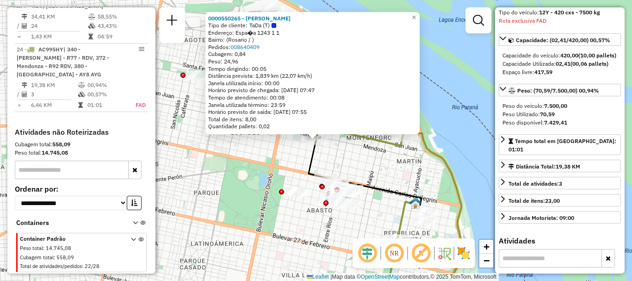
click at [269, 138] on div "0000550265 - Roman Quetglas Tipo de cliente: TaDa (T) Endereço: Espa�a 1243 1 1…" at bounding box center [316, 140] width 632 height 281
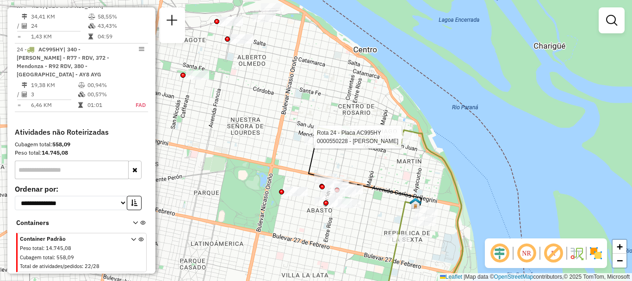
select select "**********"
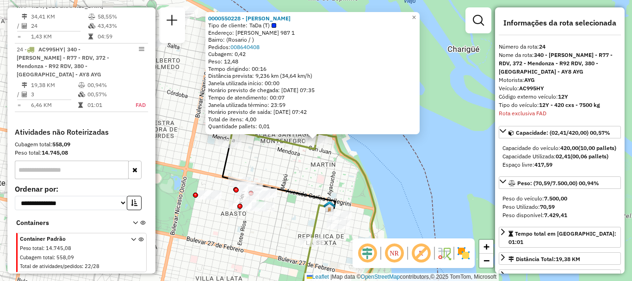
drag, startPoint x: 227, startPoint y: 212, endPoint x: 227, endPoint y: 203, distance: 8.3
click at [227, 208] on div "0000550228 - Lisandro Palermo Tipo de cliente: TaDa (T) Endereço: Juan Manuel d…" at bounding box center [316, 140] width 632 height 281
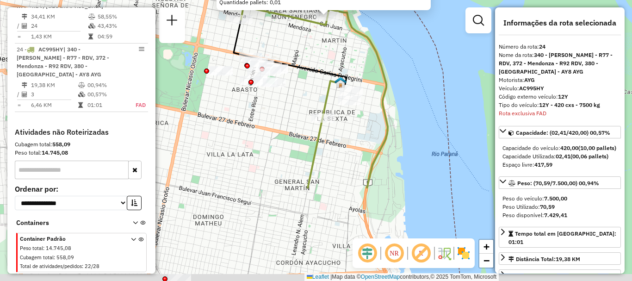
drag, startPoint x: 212, startPoint y: 229, endPoint x: 235, endPoint y: 78, distance: 152.6
click at [235, 78] on div "0000550228 - Lisandro Palermo Tipo de cliente: TaDa (T) Endereço: Juan Manuel d…" at bounding box center [316, 140] width 632 height 281
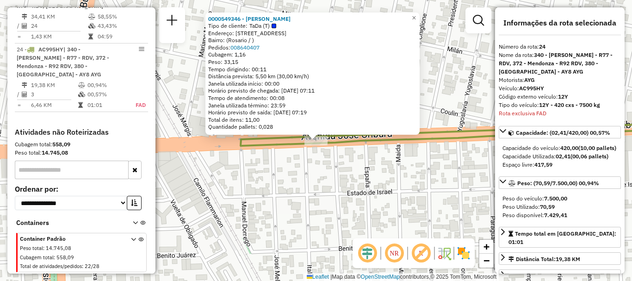
click at [330, 185] on div "Rota 24 - Placa AC995HY 0000549346 - Cristina Andreone 0000549346 - Cristina An…" at bounding box center [316, 140] width 632 height 281
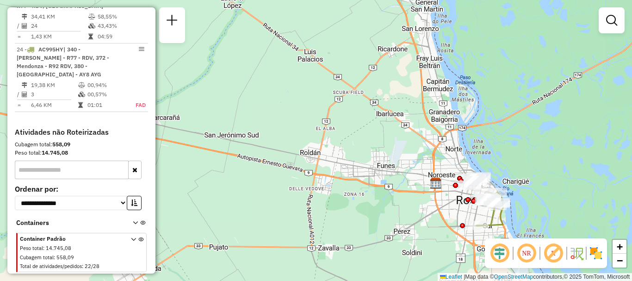
drag, startPoint x: 467, startPoint y: 126, endPoint x: 459, endPoint y: 208, distance: 82.3
click at [459, 208] on div "Janela de atendimento Grade de atendimento Capacidade Transportadoras Veículos …" at bounding box center [316, 140] width 632 height 281
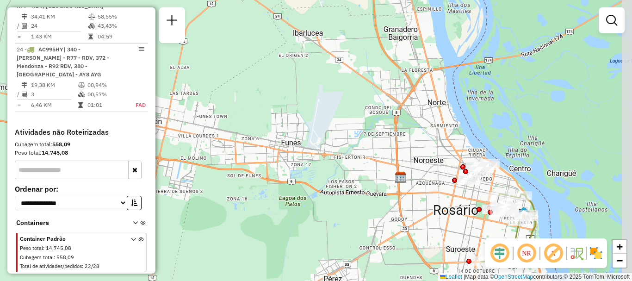
drag, startPoint x: 457, startPoint y: 206, endPoint x: 416, endPoint y: 136, distance: 81.3
click at [416, 136] on div "Janela de atendimento Grade de atendimento Capacidade Transportadoras Veículos …" at bounding box center [316, 140] width 632 height 281
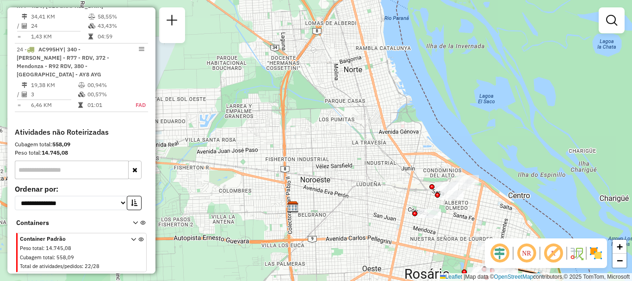
drag, startPoint x: 367, startPoint y: 218, endPoint x: 393, endPoint y: 299, distance: 84.9
click at [393, 281] on html "Aguarde... Pop-up bloqueado! Seu navegador bloqueou automáticamente a abertura …" at bounding box center [316, 140] width 632 height 281
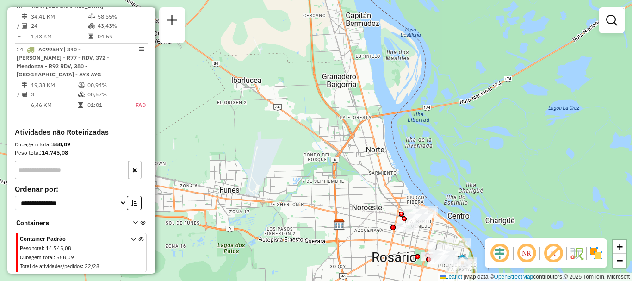
drag, startPoint x: 378, startPoint y: 236, endPoint x: 371, endPoint y: 119, distance: 116.9
click at [368, 132] on div "Janela de atendimento Grade de atendimento Capacidade Transportadoras Veículos …" at bounding box center [316, 140] width 632 height 281
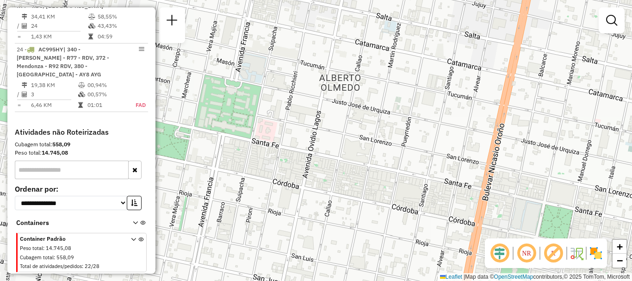
drag, startPoint x: 409, startPoint y: 112, endPoint x: 178, endPoint y: 107, distance: 230.6
click at [178, 107] on div "Janela de atendimento Grade de atendimento Capacidade Transportadoras Veículos …" at bounding box center [316, 140] width 632 height 281
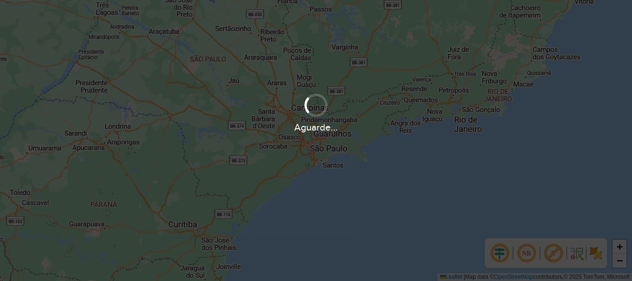
scroll to position [607, 0]
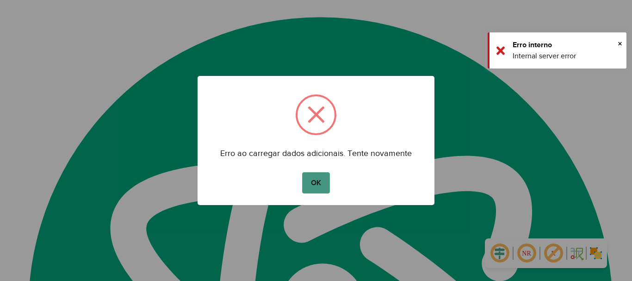
click at [318, 181] on button "OK" at bounding box center [315, 182] width 27 height 21
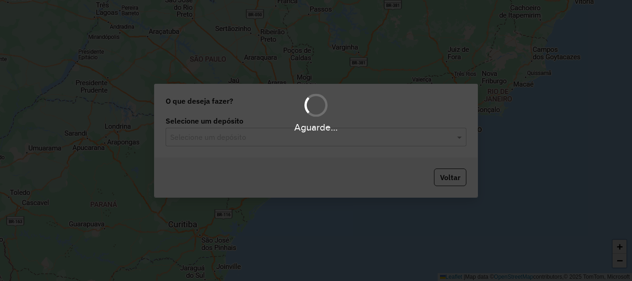
scroll to position [607, 0]
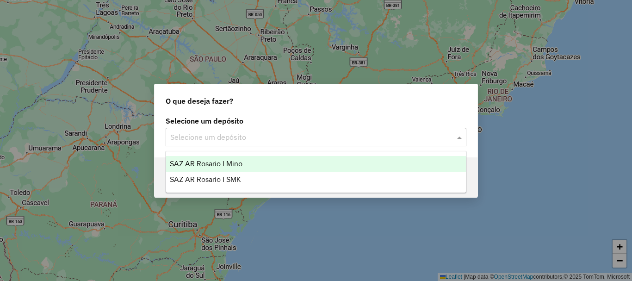
click at [459, 138] on span at bounding box center [461, 136] width 12 height 11
click at [207, 163] on span "SAZ AR Rosario I Mino" at bounding box center [206, 164] width 73 height 8
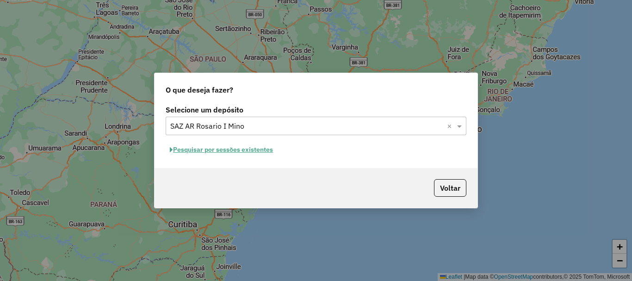
click at [231, 149] on button "Pesquisar por sessões existentes" at bounding box center [222, 150] width 112 height 14
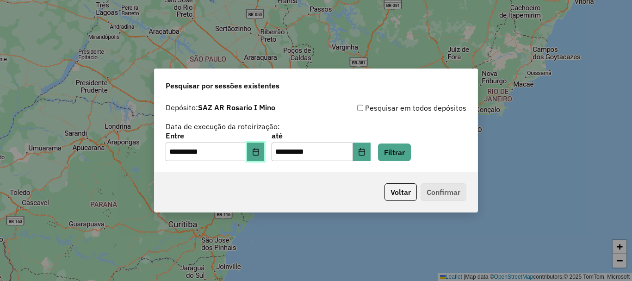
click at [264, 156] on button "Choose Date" at bounding box center [256, 152] width 18 height 19
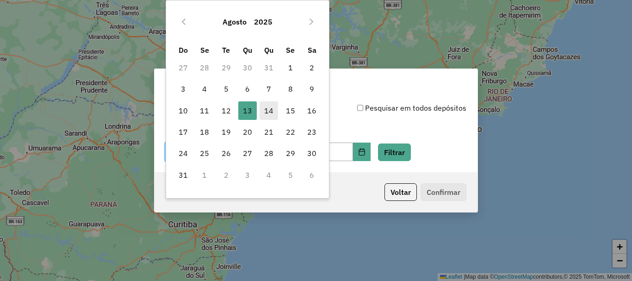
click at [272, 107] on span "14" at bounding box center [269, 110] width 19 height 19
type input "**********"
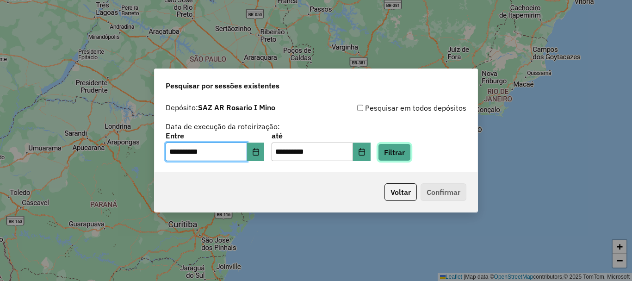
click at [411, 147] on button "Filtrar" at bounding box center [394, 153] width 33 height 18
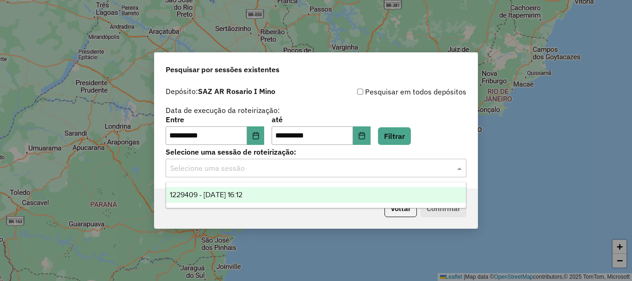
click at [461, 169] on span at bounding box center [461, 167] width 12 height 11
click at [243, 193] on span "1229409 - [DATE] 16:12" at bounding box center [206, 195] width 73 height 8
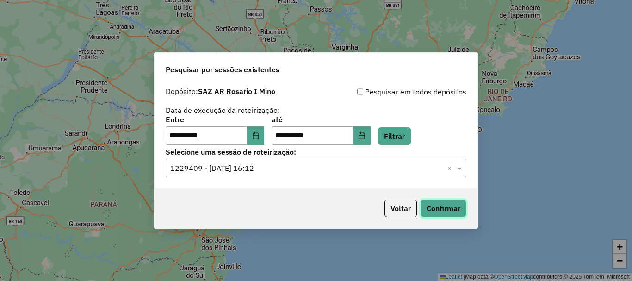
click at [457, 206] on button "Confirmar" at bounding box center [444, 209] width 46 height 18
click at [434, 209] on button "Confirmar" at bounding box center [444, 209] width 46 height 18
click at [441, 212] on button "Confirmar" at bounding box center [444, 209] width 46 height 18
click at [453, 211] on button "Confirmar" at bounding box center [444, 209] width 46 height 18
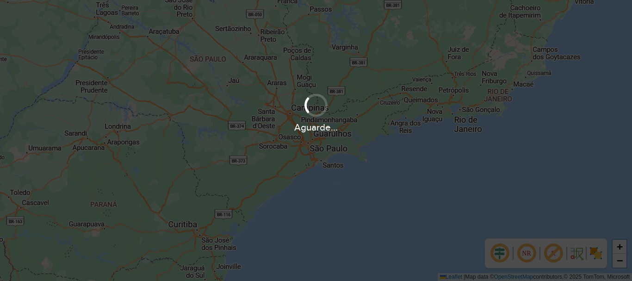
scroll to position [607, 0]
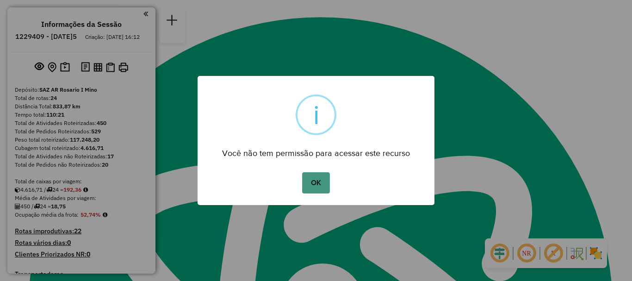
click at [324, 185] on button "OK" at bounding box center [315, 182] width 27 height 21
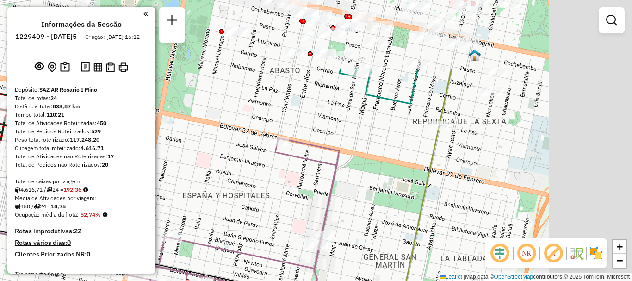
drag, startPoint x: 506, startPoint y: 106, endPoint x: 293, endPoint y: 217, distance: 239.6
click at [296, 214] on div "Janela de atendimento Grade de atendimento Capacidade Transportadoras Veículos …" at bounding box center [316, 140] width 632 height 281
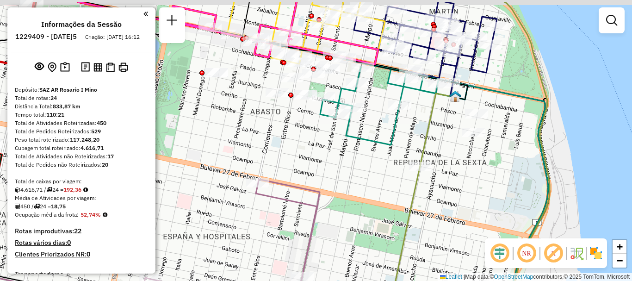
drag, startPoint x: 345, startPoint y: 175, endPoint x: 310, endPoint y: 251, distance: 83.9
click at [310, 251] on div "Janela de atendimento Grade de atendimento Capacidade Transportadoras Veículos …" at bounding box center [316, 140] width 632 height 281
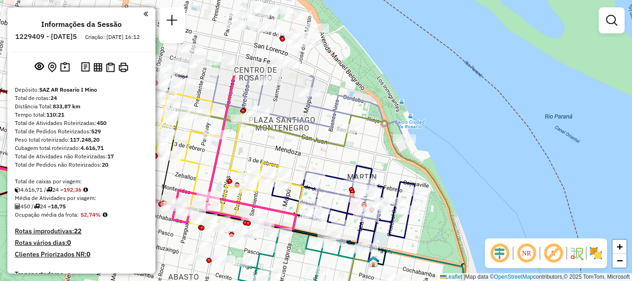
drag, startPoint x: 407, startPoint y: 138, endPoint x: 357, endPoint y: 242, distance: 115.1
click at [357, 242] on icon at bounding box center [273, 200] width 225 height 130
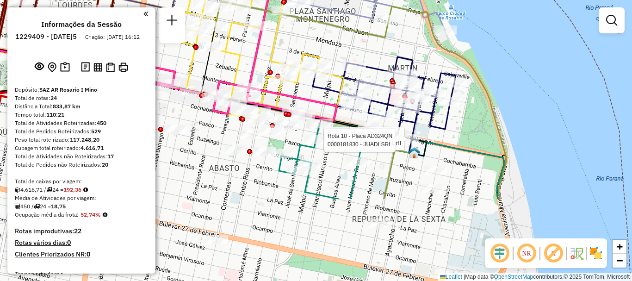
drag, startPoint x: 403, startPoint y: 221, endPoint x: 394, endPoint y: 37, distance: 184.9
click at [394, 37] on div "Rota 10 - Placa AD324QN 0000359356 - GENTILE ADRI Rota 10 - Placa AD324QN 00001…" at bounding box center [316, 140] width 632 height 281
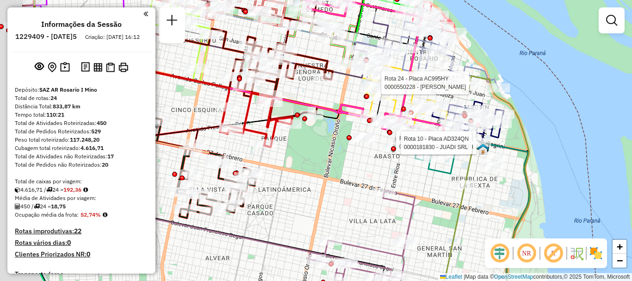
drag, startPoint x: 334, startPoint y: 190, endPoint x: 422, endPoint y: 184, distance: 88.2
click at [422, 184] on div "Rota 10 - Placa AD324QN 0000359356 - GENTILE ADRI Rota 10 - Placa AD324QN 00001…" at bounding box center [316, 140] width 632 height 281
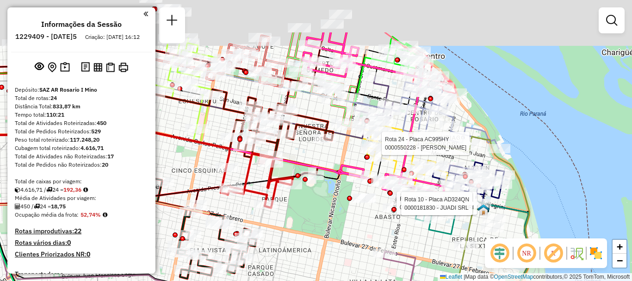
click at [404, 244] on div "Rota 10 - Placa AD324QN 0000359356 - GENTILE ADRI Rota 10 - Placa AD324QN 00001…" at bounding box center [316, 140] width 632 height 281
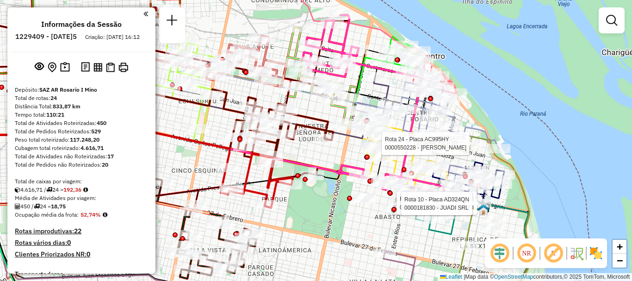
click at [447, 249] on div "Rota 10 - Placa AD324QN 0000359356 - GENTILE ADRI Rota 10 - Placa AD324QN 00001…" at bounding box center [316, 140] width 632 height 281
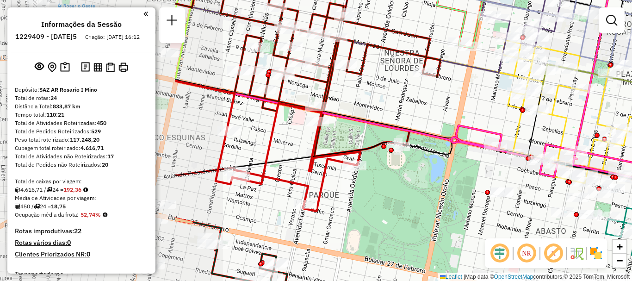
drag, startPoint x: 277, startPoint y: 245, endPoint x: 513, endPoint y: 234, distance: 236.3
click at [513, 234] on div "Janela de atendimento Grade de atendimento Capacidade Transportadoras Veículos …" at bounding box center [316, 140] width 632 height 281
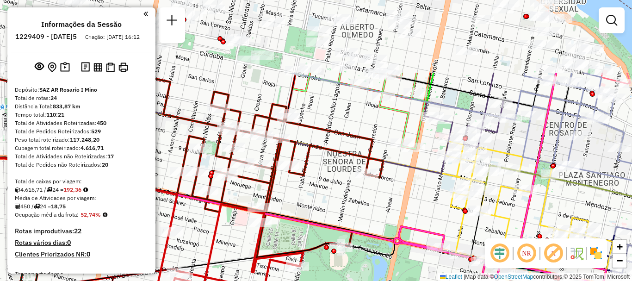
drag, startPoint x: 484, startPoint y: 198, endPoint x: 415, endPoint y: 299, distance: 122.2
click at [415, 281] on html "Aguarde... Pop-up bloqueado! Seu navegador bloqueou automáticamente a abertura …" at bounding box center [316, 140] width 632 height 281
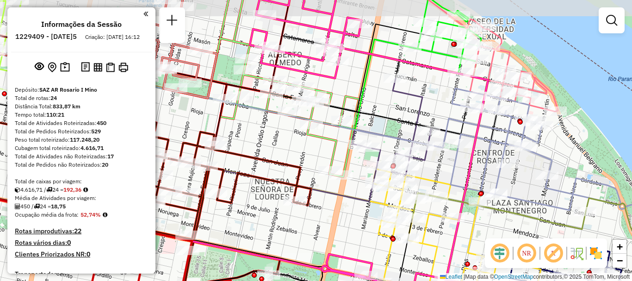
drag, startPoint x: 499, startPoint y: 217, endPoint x: 443, endPoint y: 240, distance: 59.8
click at [443, 240] on div "Janela de atendimento Grade de atendimento Capacidade Transportadoras Veículos …" at bounding box center [316, 140] width 632 height 281
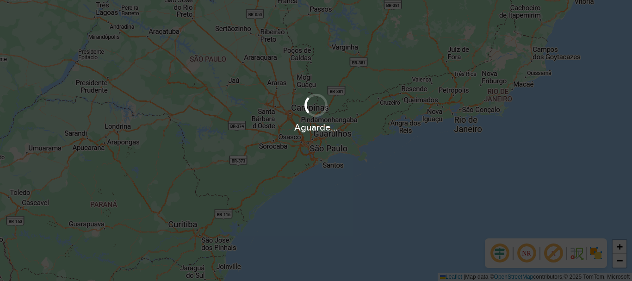
scroll to position [607, 0]
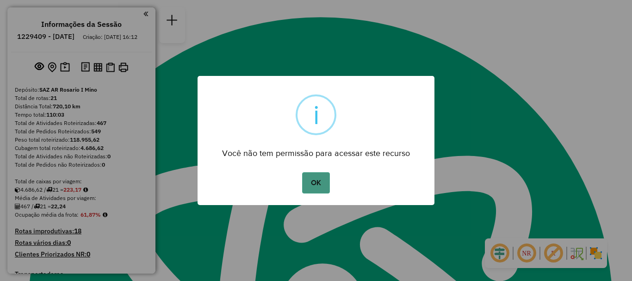
click at [312, 177] on button "OK" at bounding box center [315, 182] width 27 height 21
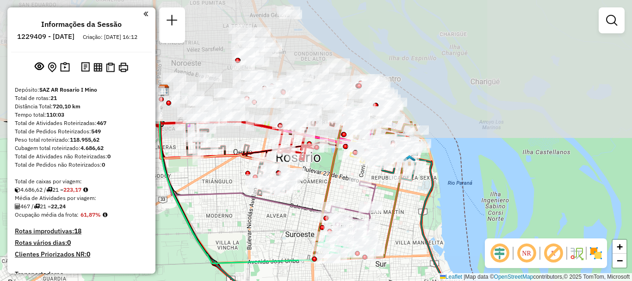
drag, startPoint x: 364, startPoint y: 178, endPoint x: 356, endPoint y: 280, distance: 102.7
click at [356, 280] on div "Janela de atendimento Grade de atendimento Capacidade Transportadoras Veículos …" at bounding box center [316, 140] width 632 height 281
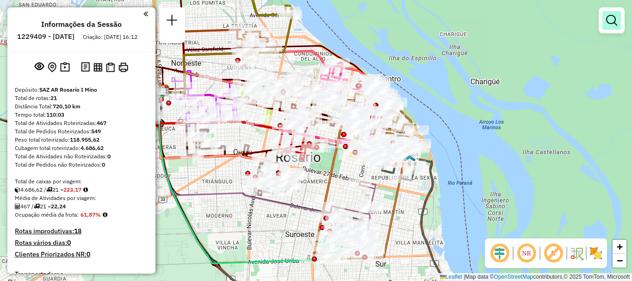
click at [611, 20] on em at bounding box center [611, 20] width 11 height 11
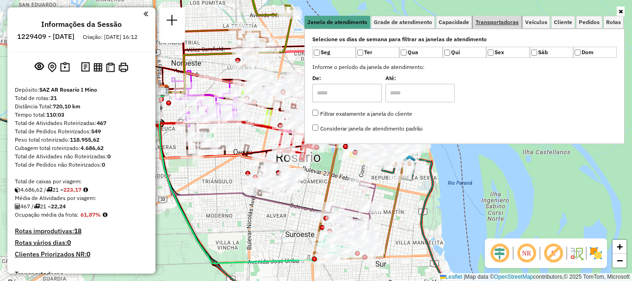
click at [502, 19] on span "Transportadoras" at bounding box center [497, 22] width 43 height 6
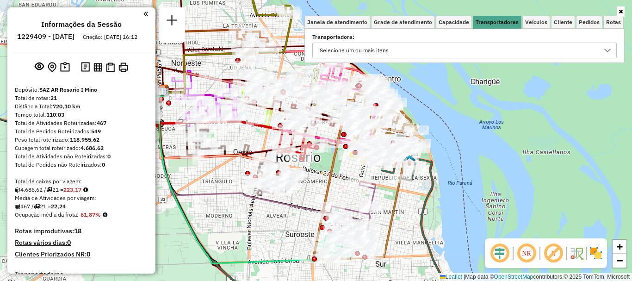
click at [610, 49] on icon at bounding box center [607, 50] width 7 height 7
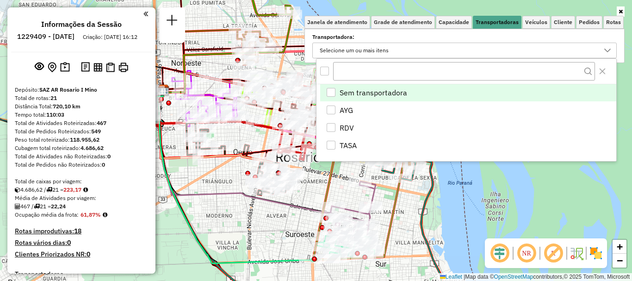
scroll to position [6, 32]
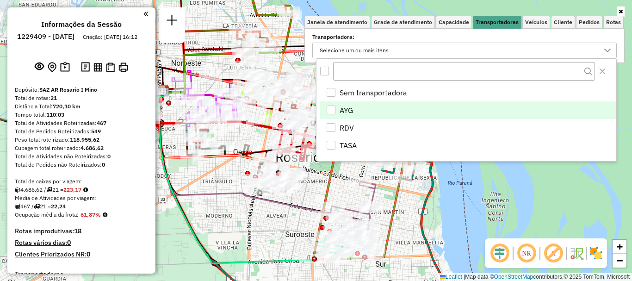
click at [327, 108] on div "AYG" at bounding box center [331, 110] width 9 height 9
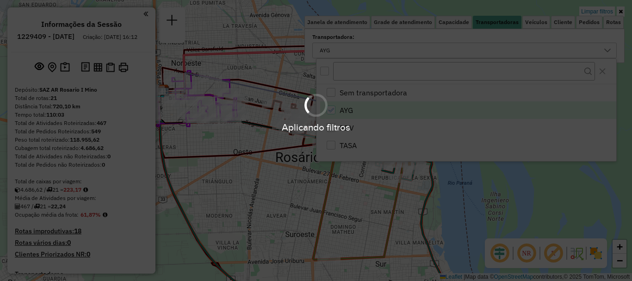
click at [460, 207] on hb-app "Aplicando filtros Pop-up bloqueado! Seu navegador bloqueou automáticamente a ab…" at bounding box center [316, 140] width 632 height 281
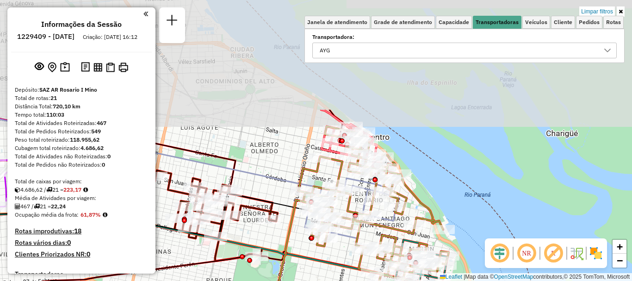
click at [395, 281] on html "Aplicando filtros Pop-up bloqueado! Seu navegador bloqueou automáticamente a ab…" at bounding box center [316, 140] width 632 height 281
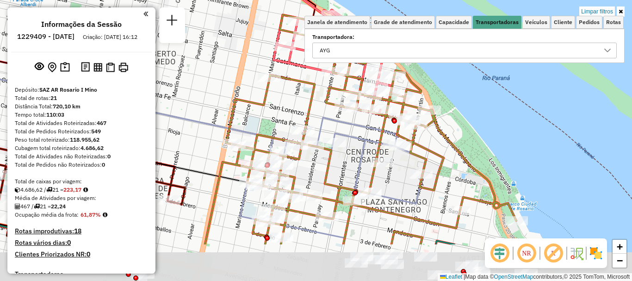
drag, startPoint x: 368, startPoint y: 202, endPoint x: 369, endPoint y: 123, distance: 79.6
click at [367, 137] on icon at bounding box center [333, 178] width 186 height 120
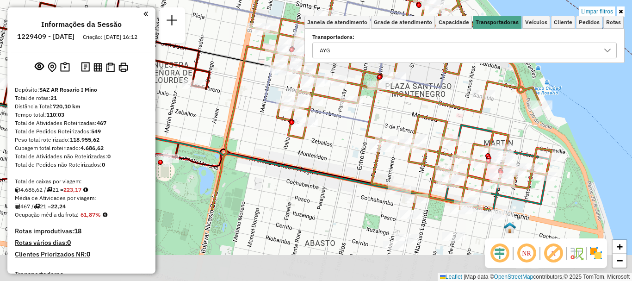
drag, startPoint x: 349, startPoint y: 204, endPoint x: 372, endPoint y: 101, distance: 104.9
click at [372, 101] on icon at bounding box center [382, 54] width 340 height 311
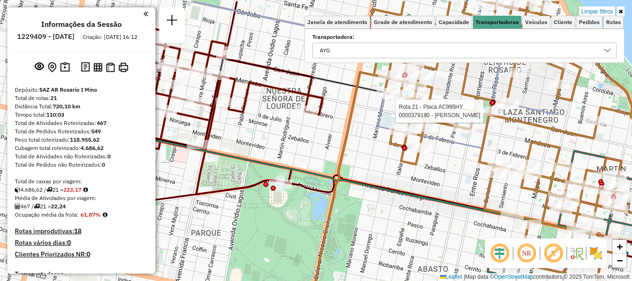
drag, startPoint x: 359, startPoint y: 149, endPoint x: 569, endPoint y: 186, distance: 213.9
click at [558, 187] on div "Rota 21 - Placa AC995HY 0000379180 - MARVULLI [PERSON_NAME] filtros Janela de a…" at bounding box center [316, 140] width 632 height 281
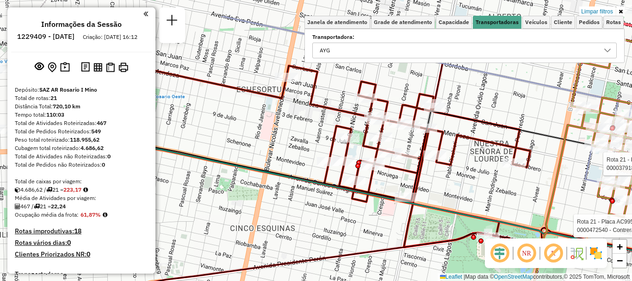
drag, startPoint x: 440, startPoint y: 151, endPoint x: 556, endPoint y: 196, distance: 124.0
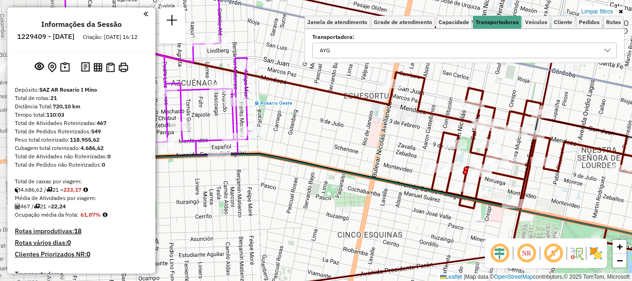
drag, startPoint x: 450, startPoint y: 185, endPoint x: 558, endPoint y: 191, distance: 107.6
click at [558, 191] on div "Rota 21 - Placa AC995HY 0000379180 - MARVULLI [PERSON_NAME] 21 - Placa AC995HY …" at bounding box center [316, 140] width 632 height 281
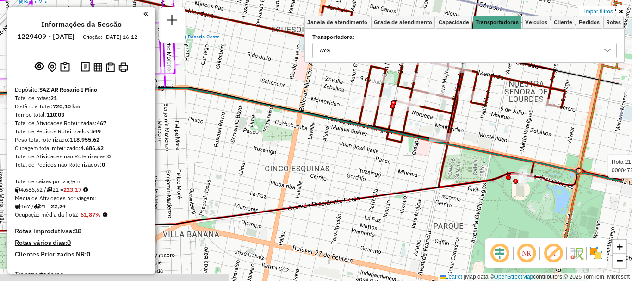
drag, startPoint x: 480, startPoint y: 189, endPoint x: 369, endPoint y: 101, distance: 141.3
click at [372, 102] on icon at bounding box center [443, 96] width 244 height 181
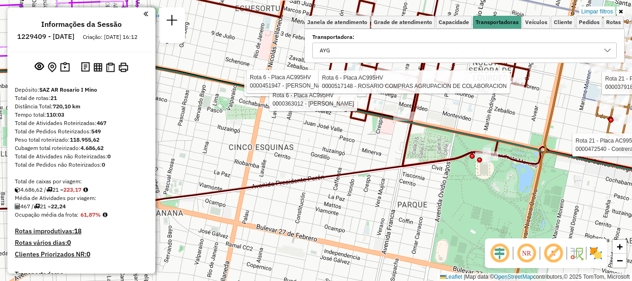
select select "**********"
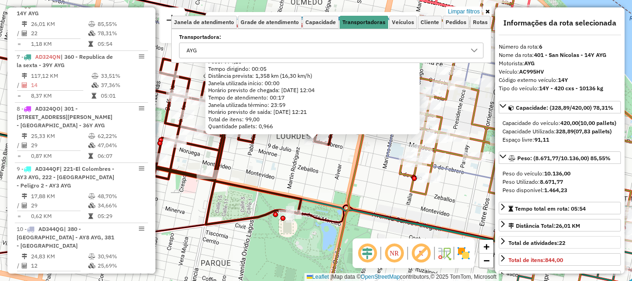
scroll to position [93, 0]
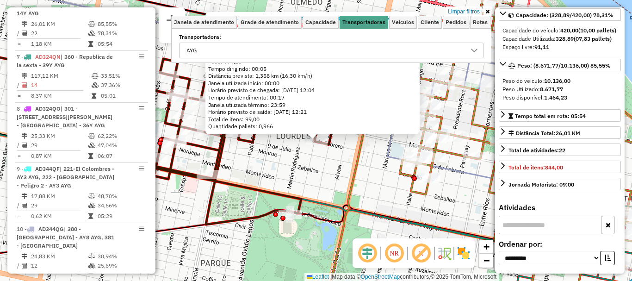
click at [374, 200] on div "0000517148 - [GEOGRAPHIC_DATA] COMPRAS AGRUPACION DE COLABORACION Limite de qua…" at bounding box center [316, 140] width 632 height 281
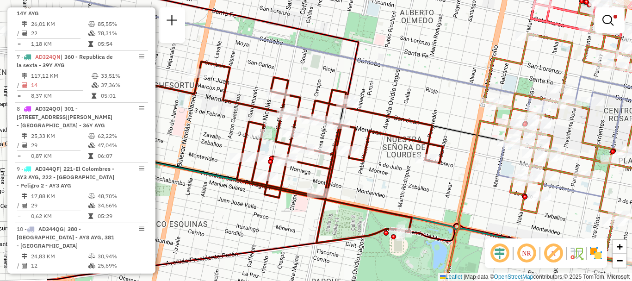
drag, startPoint x: 333, startPoint y: 181, endPoint x: 444, endPoint y: 199, distance: 112.2
click at [444, 199] on div "Limpar filtros Janela de atendimento Grade de atendimento Capacidade Transporta…" at bounding box center [316, 140] width 632 height 281
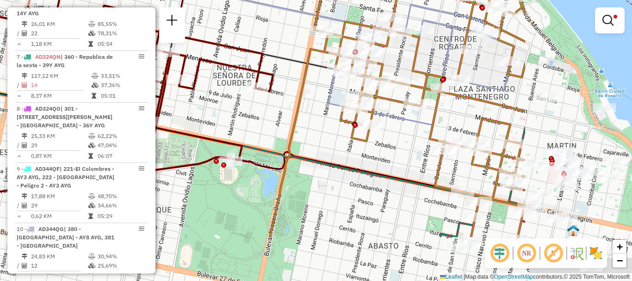
drag, startPoint x: 421, startPoint y: 232, endPoint x: 206, endPoint y: 162, distance: 225.7
click at [206, 162] on icon at bounding box center [124, 184] width 714 height 65
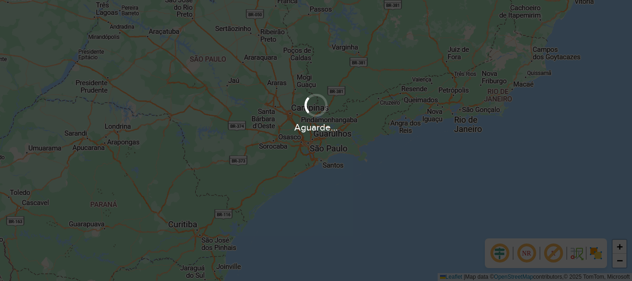
scroll to position [607, 0]
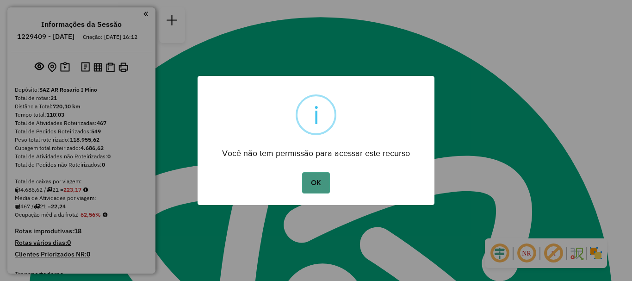
click at [316, 178] on button "OK" at bounding box center [315, 182] width 27 height 21
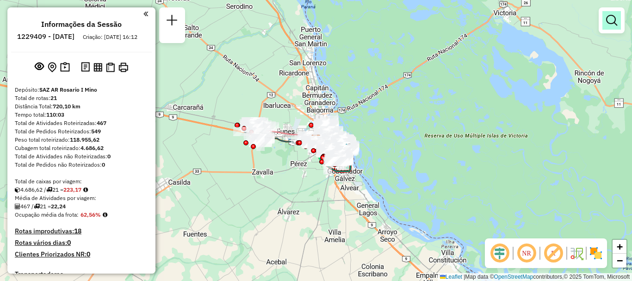
click at [615, 19] on em at bounding box center [611, 20] width 11 height 11
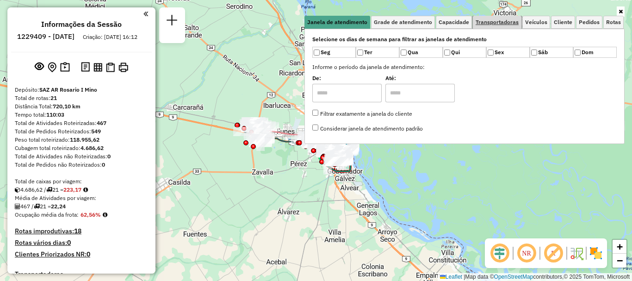
click at [510, 21] on span "Transportadoras" at bounding box center [497, 22] width 43 height 6
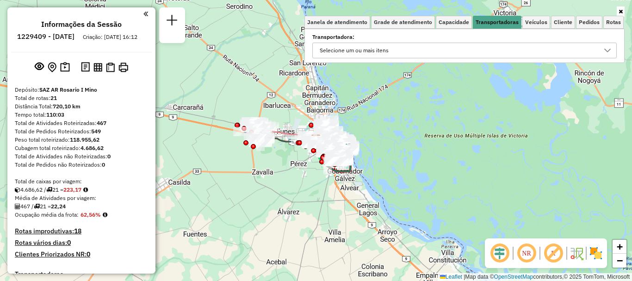
click at [605, 50] on icon at bounding box center [607, 50] width 7 height 7
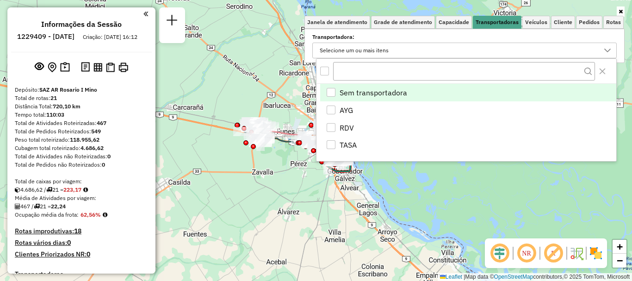
scroll to position [6, 32]
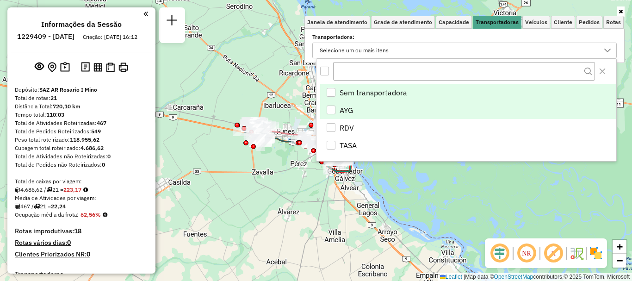
click at [329, 110] on div "AYG" at bounding box center [331, 110] width 9 height 9
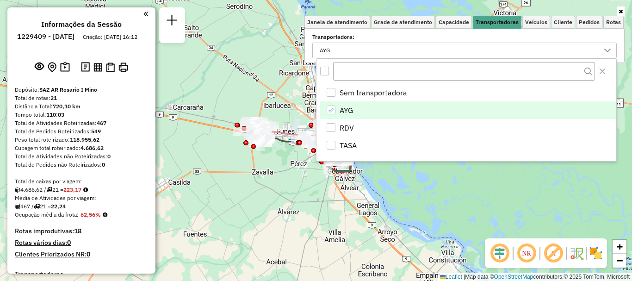
click at [426, 191] on div "Rota 20 - Placa AB951JT 0000180210 - LI YUHUA Janela de atendimento Grade de at…" at bounding box center [316, 140] width 632 height 281
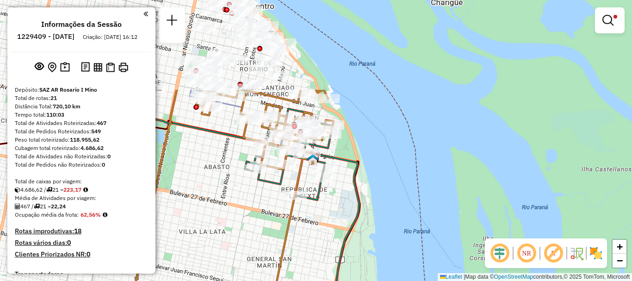
drag, startPoint x: 356, startPoint y: 183, endPoint x: 379, endPoint y: 232, distance: 54.1
click at [379, 232] on div "Limpar filtros Janela de atendimento Grade de atendimento Capacidade Transporta…" at bounding box center [316, 140] width 632 height 281
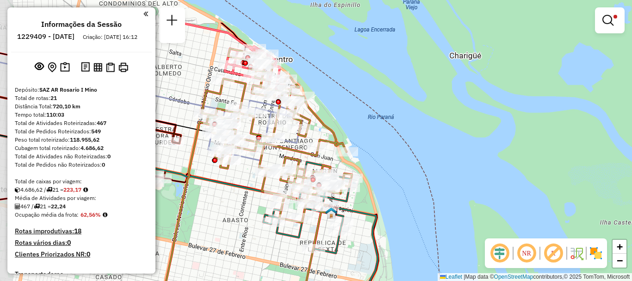
drag, startPoint x: 419, startPoint y: 223, endPoint x: 430, endPoint y: 256, distance: 35.3
click at [430, 256] on div "Limpar filtros Janela de atendimento Grade de atendimento Capacidade Transporta…" at bounding box center [316, 140] width 632 height 281
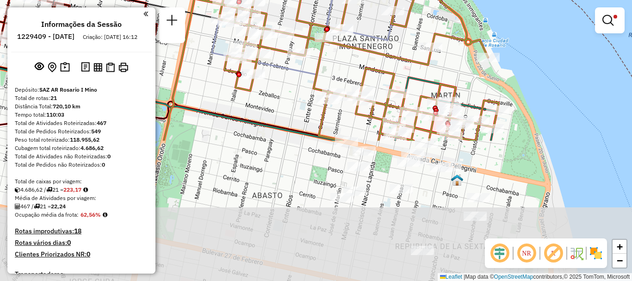
click at [295, 0] on html "Aplicando filtros Pop-up bloqueado! Seu navegador bloqueou automáticamente a ab…" at bounding box center [316, 140] width 632 height 281
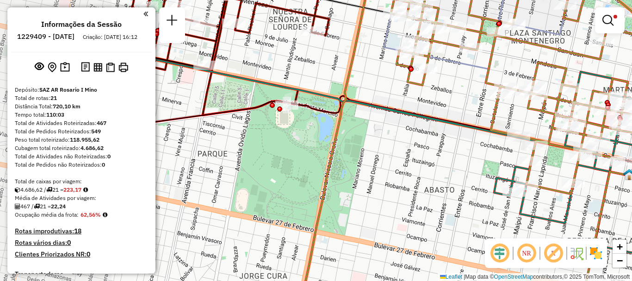
drag, startPoint x: 330, startPoint y: 130, endPoint x: 508, endPoint y: 134, distance: 178.3
click at [508, 134] on icon at bounding box center [485, 143] width 372 height 337
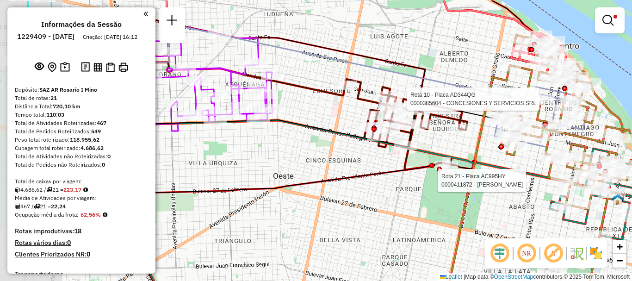
drag, startPoint x: 347, startPoint y: 171, endPoint x: 433, endPoint y: 200, distance: 90.8
click at [433, 200] on div "Rota 10 - Placa AD344QG 0000385604 - CONCESIONES Y SERVICIOS SRL Rota 21 - Plac…" at bounding box center [316, 140] width 632 height 281
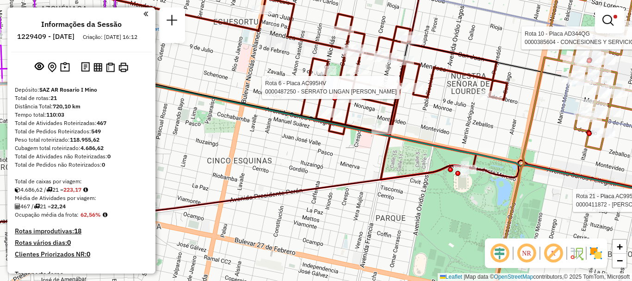
select select "**********"
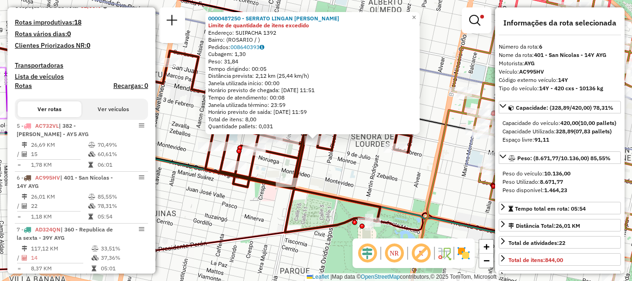
scroll to position [381, 0]
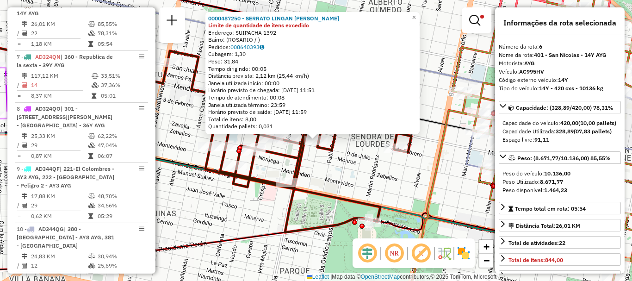
click at [466, 201] on div "0000487250 - SERRATO LINGAN LAUTARO EZEQUIEL Limite de quantidade de itens exce…" at bounding box center [316, 140] width 632 height 281
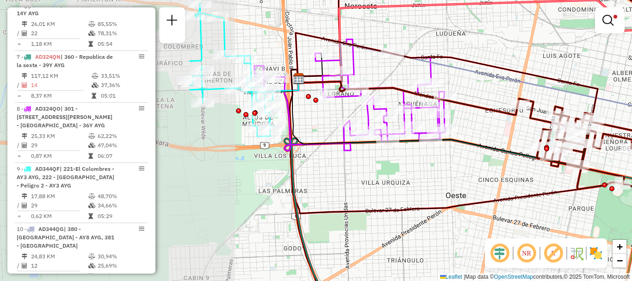
drag, startPoint x: 338, startPoint y: 176, endPoint x: 518, endPoint y: 168, distance: 179.3
click at [518, 168] on div "Limpar filtros Janela de atendimento Grade de atendimento Capacidade Transporta…" at bounding box center [316, 140] width 632 height 281
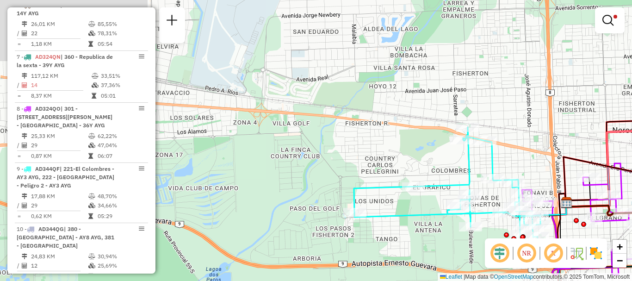
drag, startPoint x: 256, startPoint y: 118, endPoint x: 538, endPoint y: 192, distance: 291.6
click at [526, 234] on div at bounding box center [523, 236] width 5 height 5
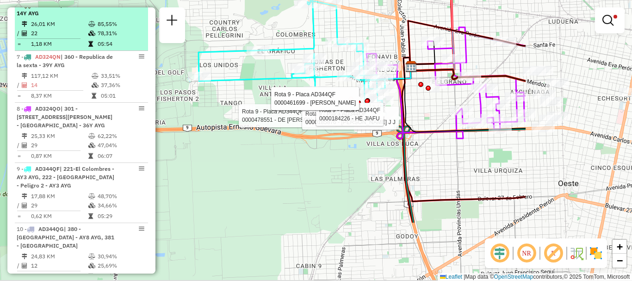
drag, startPoint x: 508, startPoint y: 203, endPoint x: 129, endPoint y: 58, distance: 405.9
click at [140, 61] on hb-router-mapa "Informações da Sessão 1229409 - 14/08/2025 Criação: 13/08/2025 16:12 Depósito: …" at bounding box center [316, 140] width 632 height 281
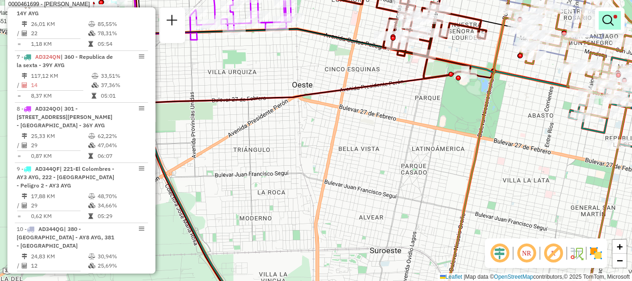
click at [606, 17] on em at bounding box center [608, 20] width 11 height 11
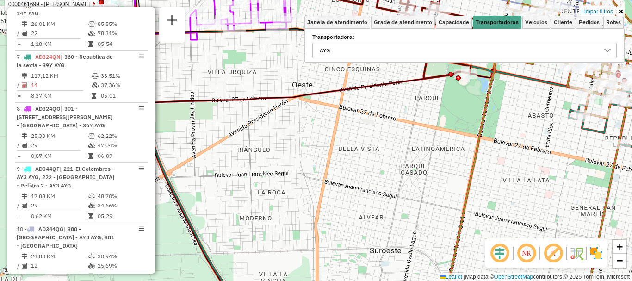
click at [607, 53] on icon at bounding box center [607, 50] width 7 height 7
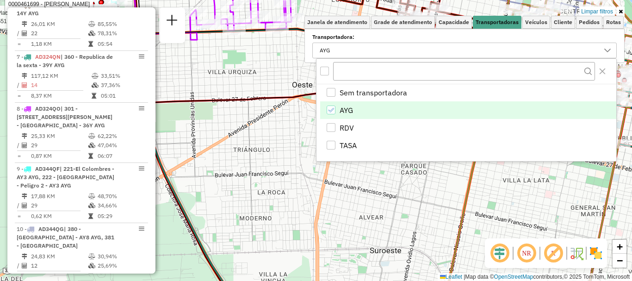
click at [327, 109] on div "AYG" at bounding box center [331, 110] width 9 height 9
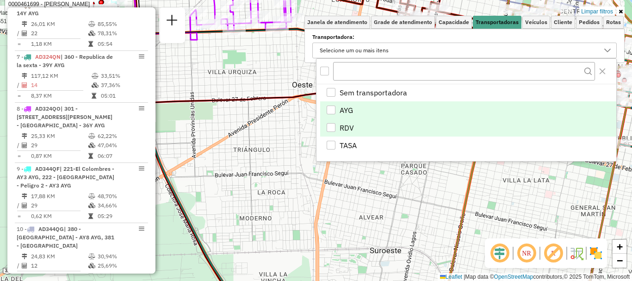
click at [331, 127] on div "RDV" at bounding box center [331, 127] width 9 height 9
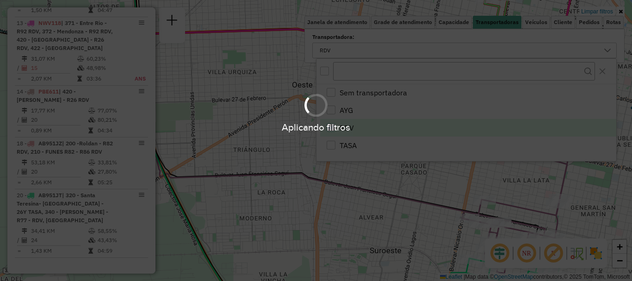
scroll to position [587, 0]
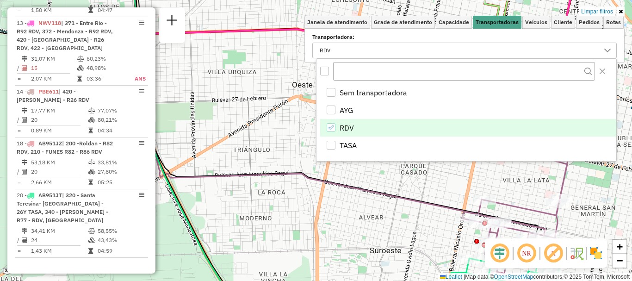
click at [330, 233] on hb-app "Aplicando filtros Pop-up bloqueado! Seu navegador bloqueou automáticamente a ab…" at bounding box center [316, 140] width 632 height 281
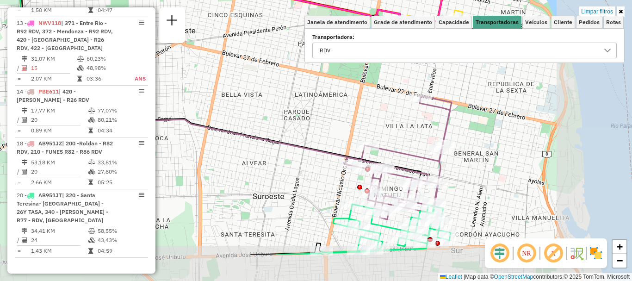
drag, startPoint x: 376, startPoint y: 211, endPoint x: 259, endPoint y: 157, distance: 129.0
click at [259, 157] on div "Limpar filtros Janela de atendimento Grade de atendimento Capacidade Transporta…" at bounding box center [316, 140] width 632 height 281
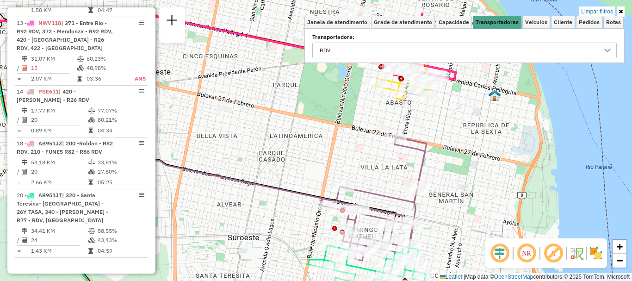
drag, startPoint x: 373, startPoint y: 131, endPoint x: 330, endPoint y: 198, distance: 79.2
click at [330, 198] on div "Limpar filtros Janela de atendimento Grade de atendimento Capacidade Transporta…" at bounding box center [316, 140] width 632 height 281
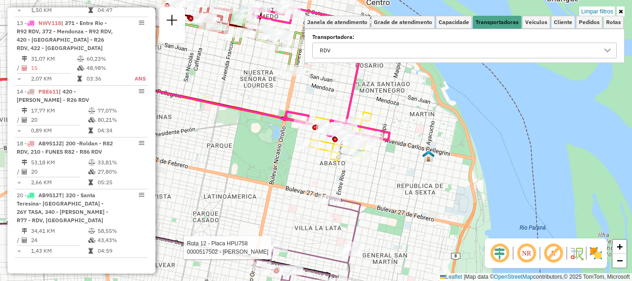
drag, startPoint x: 376, startPoint y: 103, endPoint x: 326, endPoint y: 224, distance: 130.1
click at [326, 224] on div "Rota 12 - Placa HPU758 0000517502 - ZHANG TINGTING Limpar filtros Janela de ate…" at bounding box center [316, 140] width 632 height 281
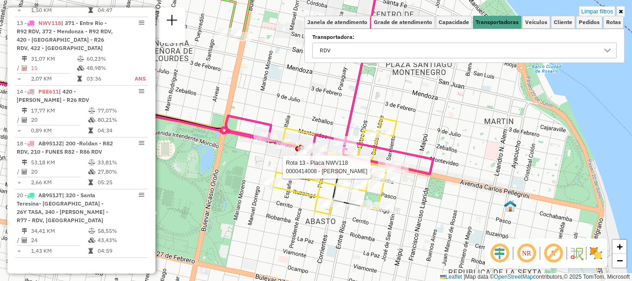
select select "**********"
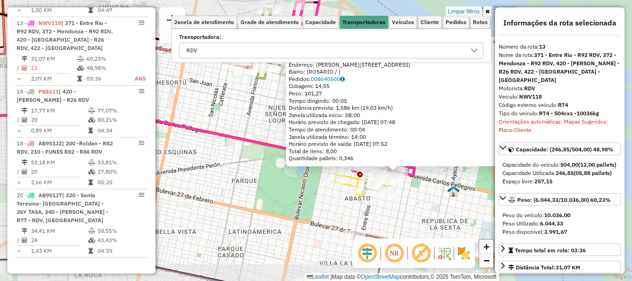
scroll to position [46, 0]
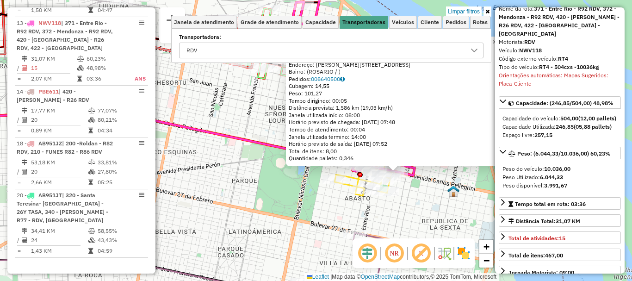
click at [441, 221] on div "0000414008 - SIDLER ADRIAN ALBERTO Tipo de cliente: 80 - Chopp/VIP (C) Horário …" at bounding box center [316, 140] width 632 height 281
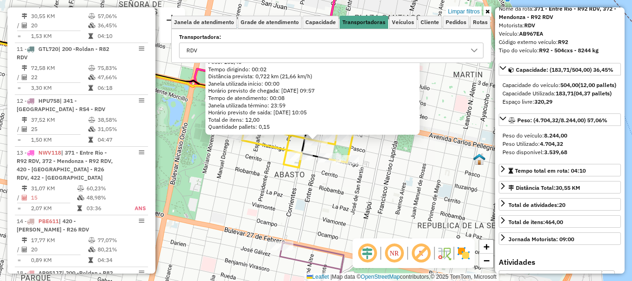
scroll to position [433, 0]
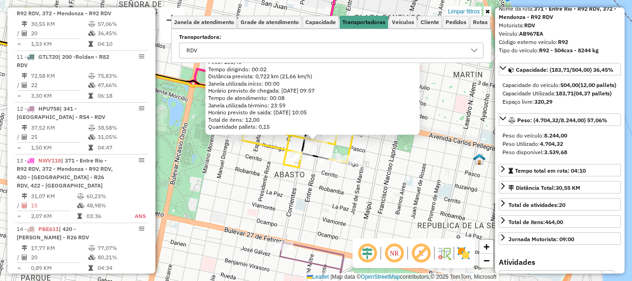
click at [359, 183] on div "0000413425 - GONZALEZ RODRIGO ISMAEL ANTONIO Endereço: PASCO 1310 Bairro: (ROSA…" at bounding box center [316, 140] width 632 height 281
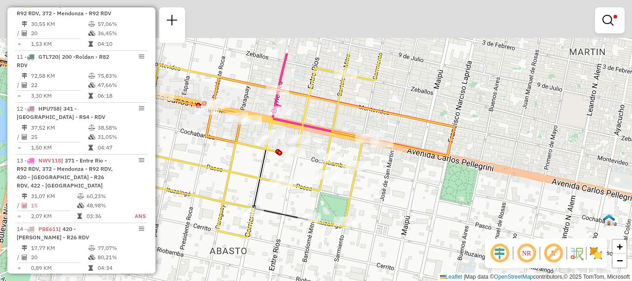
drag, startPoint x: 331, startPoint y: 243, endPoint x: 339, endPoint y: 244, distance: 8.0
click at [334, 257] on div "Limpar filtros Janela de atendimento Grade de atendimento Capacidade Transporta…" at bounding box center [316, 140] width 632 height 281
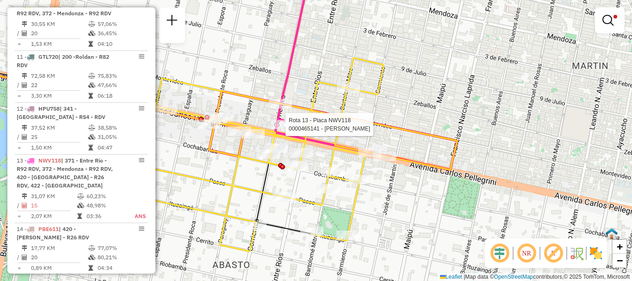
select select "**********"
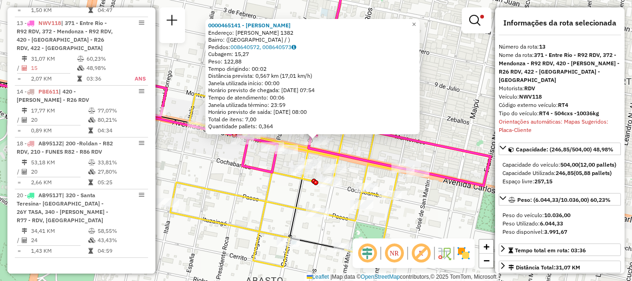
scroll to position [93, 0]
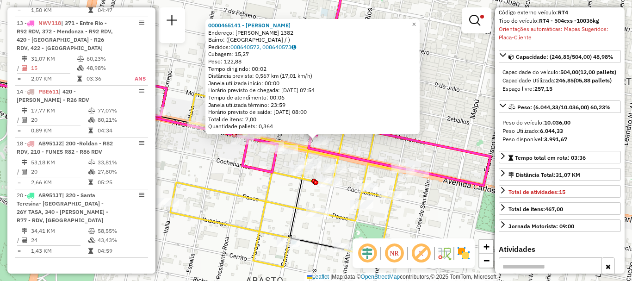
click at [453, 219] on div "0000465141 - olaf beer sr Endereço: Avda Pellegrini 1382 Bairro: (rosario / ) P…" at bounding box center [316, 140] width 632 height 281
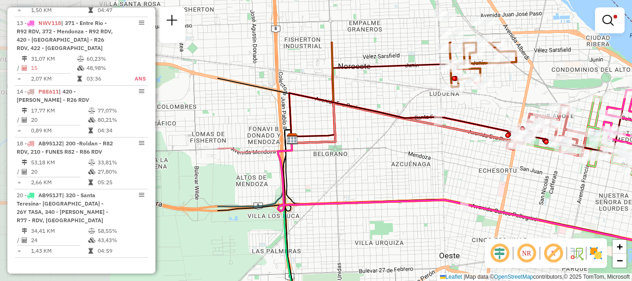
drag, startPoint x: 325, startPoint y: 188, endPoint x: 606, endPoint y: 258, distance: 289.5
click at [606, 258] on hb-router-mapa "Informações da Sessão 1229409 - 14/08/2025 Criação: 13/08/2025 16:12 Depósito: …" at bounding box center [316, 140] width 632 height 281
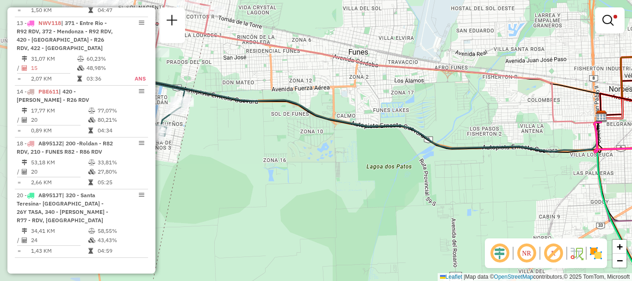
drag, startPoint x: 432, startPoint y: 175, endPoint x: 632, endPoint y: 153, distance: 200.7
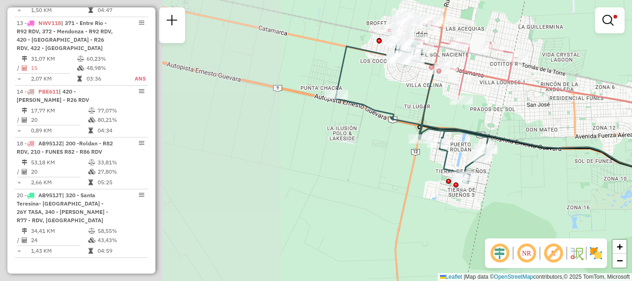
drag, startPoint x: 303, startPoint y: 145, endPoint x: 606, endPoint y: 192, distance: 307.3
click at [606, 192] on div "Rota 4 - Placa AB967EA 0000888856 - ARIOTTI FRAN Limpar filtros Janela de atend…" at bounding box center [316, 140] width 632 height 281
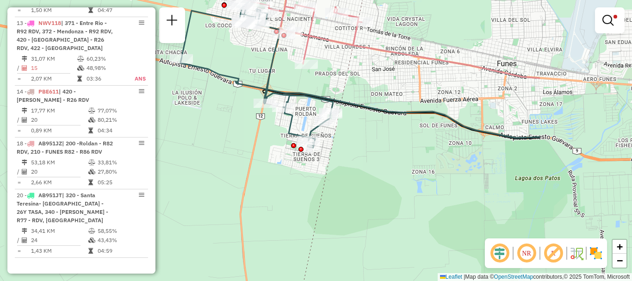
drag, startPoint x: 456, startPoint y: 143, endPoint x: 287, endPoint y: 119, distance: 169.7
click at [293, 116] on div "Rota 4 - Placa AB967EA 0000888856 - ARIOTTI FRAN Limpar filtros Janela de atend…" at bounding box center [316, 140] width 632 height 281
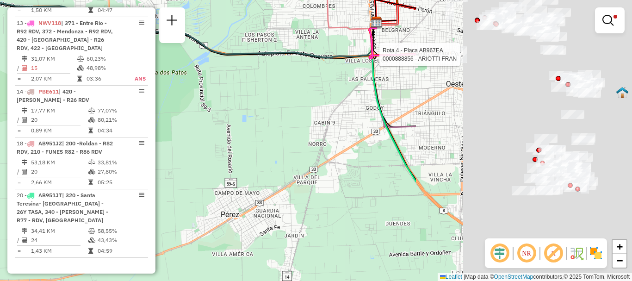
drag, startPoint x: 547, startPoint y: 188, endPoint x: 213, endPoint y: 86, distance: 348.5
click at [210, 77] on div "Rota 4 - Placa AB967EA 0000888856 - ARIOTTI FRAN Limpar filtros Janela de atend…" at bounding box center [316, 140] width 632 height 281
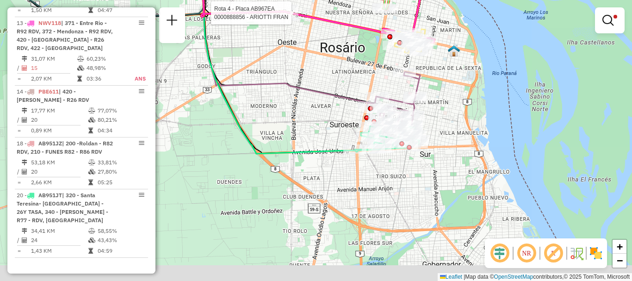
drag, startPoint x: 382, startPoint y: 150, endPoint x: 305, endPoint y: 136, distance: 79.0
click at [305, 136] on div "Rota 4 - Placa AB967EA 0000888856 - ARIOTTI FRAN Limpar filtros Janela de atend…" at bounding box center [316, 140] width 632 height 281
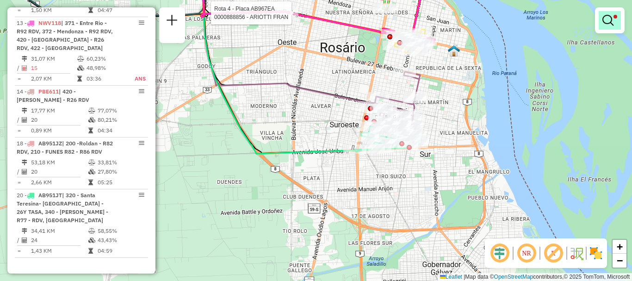
click at [608, 21] on em at bounding box center [608, 20] width 11 height 11
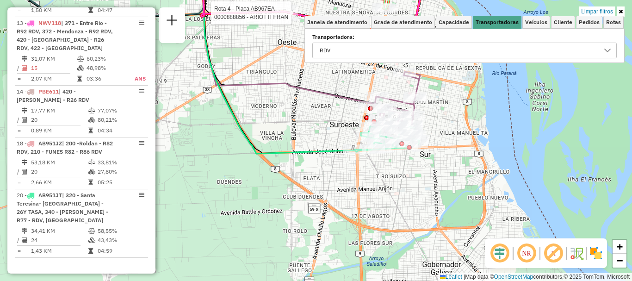
click at [608, 47] on icon at bounding box center [607, 50] width 7 height 7
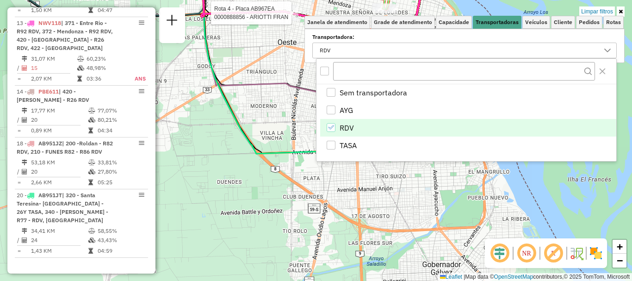
click at [328, 127] on icon "RDV" at bounding box center [331, 127] width 6 height 6
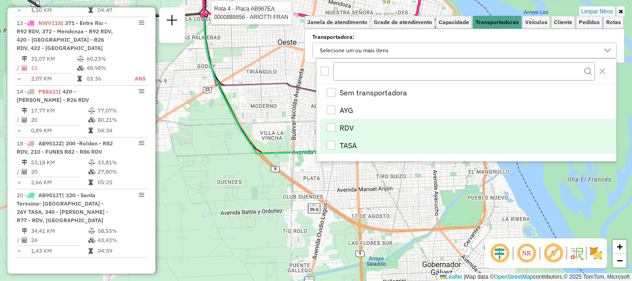
click at [332, 145] on div "TASA" at bounding box center [331, 145] width 9 height 9
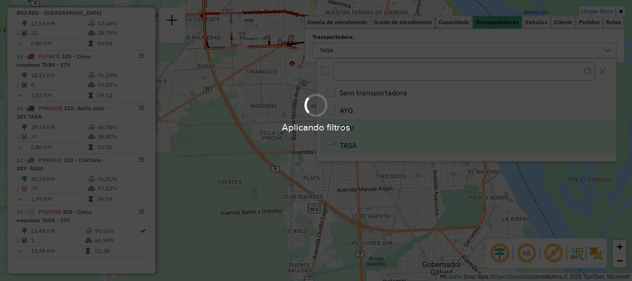
scroll to position [260, 0]
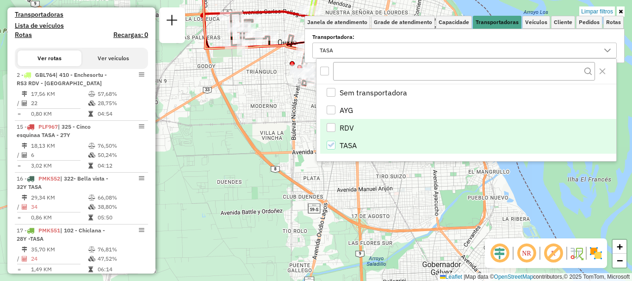
click at [359, 194] on div "Limpar filtros Janela de atendimento Grade de atendimento Capacidade Transporta…" at bounding box center [316, 140] width 632 height 281
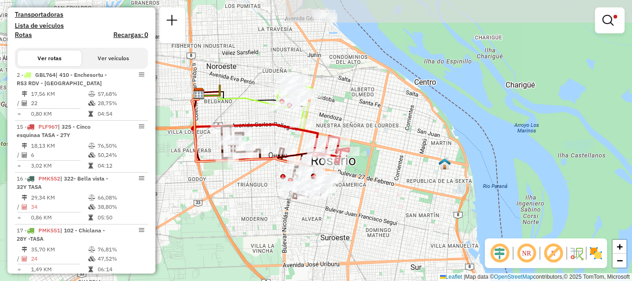
drag, startPoint x: 366, startPoint y: 127, endPoint x: 357, endPoint y: 240, distance: 113.3
click at [357, 240] on div "Limpar filtros Janela de atendimento Grade de atendimento Capacidade Transporta…" at bounding box center [316, 140] width 632 height 281
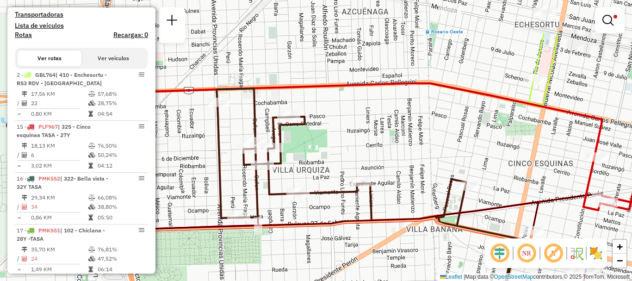
drag, startPoint x: 357, startPoint y: 212, endPoint x: 451, endPoint y: 256, distance: 104.2
click at [451, 256] on div "Rota 16 - Placa PMK552 0000360022 - OCCELLI MARI Limpar filtros Janela de atend…" at bounding box center [316, 140] width 632 height 281
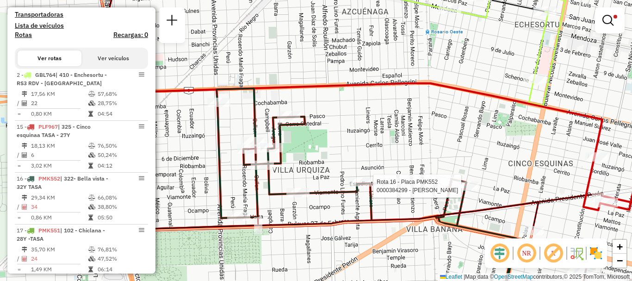
select select "**********"
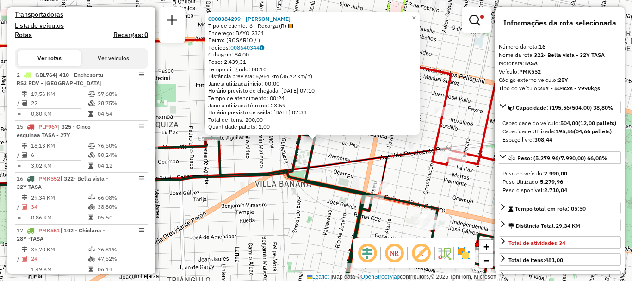
scroll to position [338, 0]
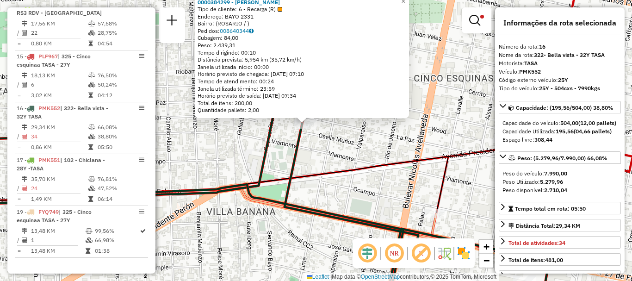
drag, startPoint x: 318, startPoint y: 137, endPoint x: 318, endPoint y: 158, distance: 21.3
click at [318, 158] on div "0000384299 - GAROFOLO ARIEL Tipo de cliente: 6 - Recarga (R) Endereço: BAYO 233…" at bounding box center [316, 140] width 632 height 281
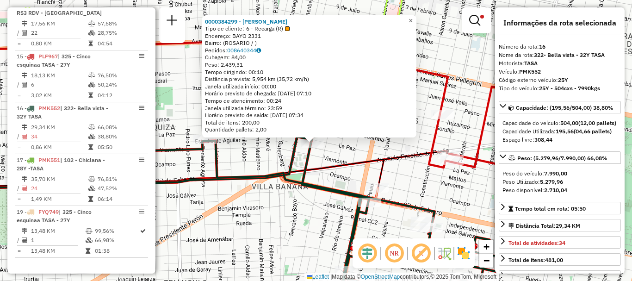
drag, startPoint x: 418, startPoint y: 17, endPoint x: 394, endPoint y: 84, distance: 71.2
click at [413, 17] on span "×" at bounding box center [411, 21] width 4 height 8
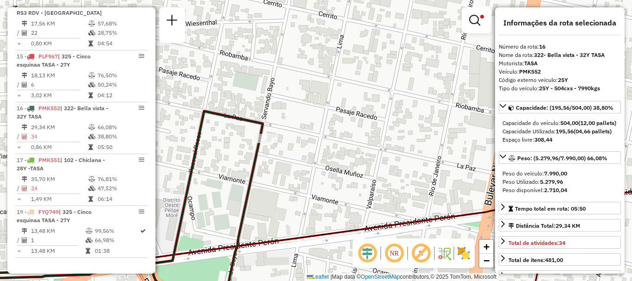
drag, startPoint x: 311, startPoint y: 159, endPoint x: 276, endPoint y: 154, distance: 35.0
click at [276, 154] on div "Limpar filtros Janela de atendimento Grade de atendimento Capacidade Transporta…" at bounding box center [316, 140] width 632 height 281
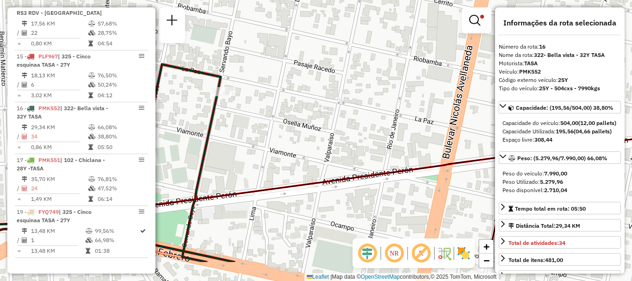
drag, startPoint x: 277, startPoint y: 159, endPoint x: 235, endPoint y: 112, distance: 62.9
click at [235, 112] on div "Limpar filtros Janela de atendimento Grade de atendimento Capacidade Transporta…" at bounding box center [316, 140] width 632 height 281
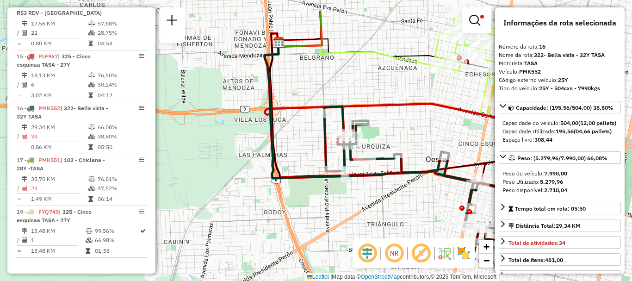
drag, startPoint x: 253, startPoint y: 152, endPoint x: 445, endPoint y: 177, distance: 193.3
click at [445, 177] on icon at bounding box center [433, 178] width 219 height 145
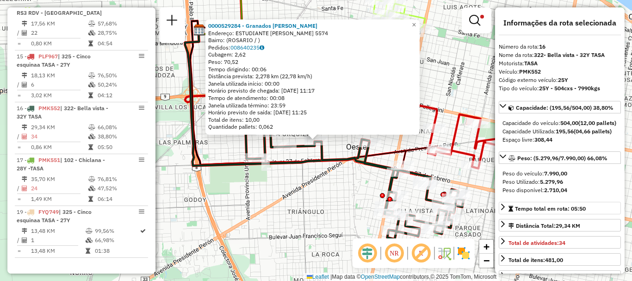
scroll to position [46, 0]
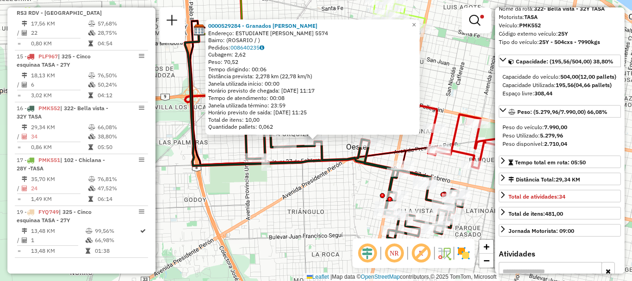
click at [324, 235] on div "0000529284 - Granados Maximiliano Fabian Endereço: ESTUDIANTE AGUILAR 5574 Bair…" at bounding box center [316, 140] width 632 height 281
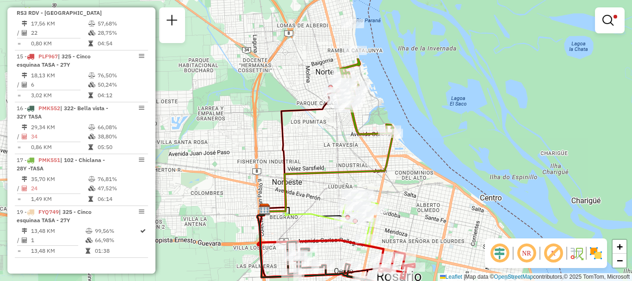
drag, startPoint x: 358, startPoint y: 93, endPoint x: 361, endPoint y: 152, distance: 59.3
click at [361, 152] on icon at bounding box center [328, 172] width 129 height 78
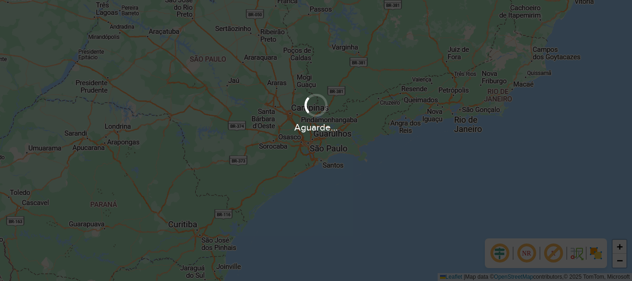
scroll to position [607, 0]
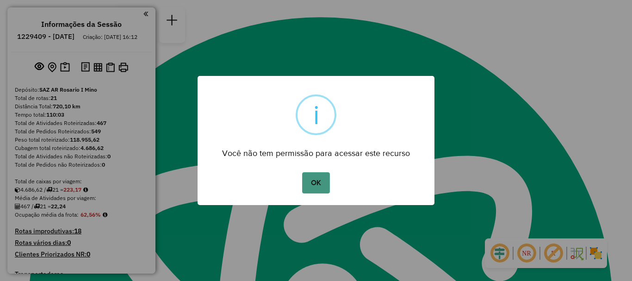
click at [313, 186] on button "OK" at bounding box center [315, 182] width 27 height 21
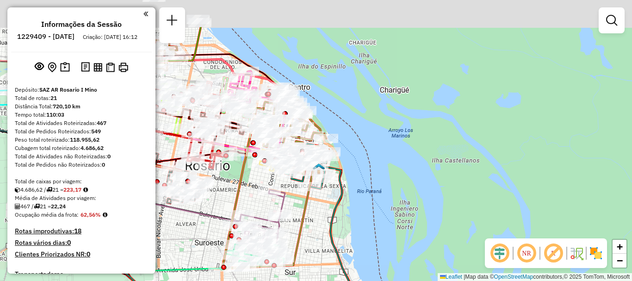
drag, startPoint x: 309, startPoint y: 154, endPoint x: 300, endPoint y: 221, distance: 67.6
click at [300, 221] on icon at bounding box center [278, 217] width 81 height 99
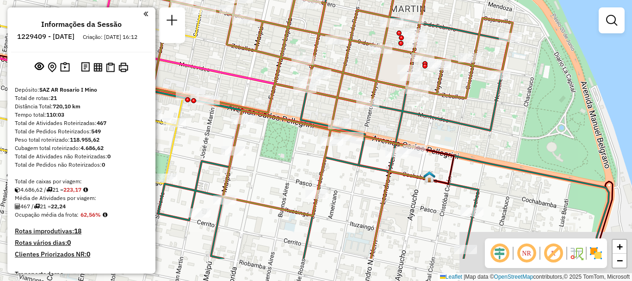
drag, startPoint x: 305, startPoint y: 256, endPoint x: 279, endPoint y: 205, distance: 56.7
click at [279, 205] on icon at bounding box center [237, 69] width 549 height 294
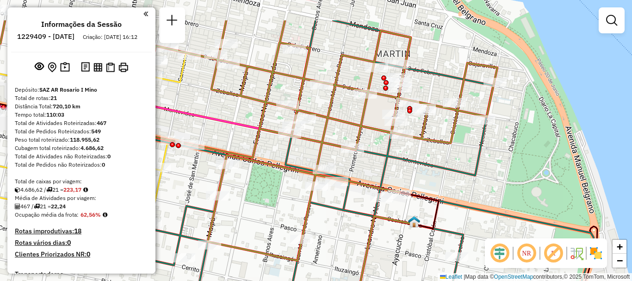
drag, startPoint x: 270, startPoint y: 231, endPoint x: 257, endPoint y: 277, distance: 47.2
click at [257, 277] on div "Janela de atendimento Grade de atendimento Capacidade Transportadoras Veículos …" at bounding box center [316, 140] width 632 height 281
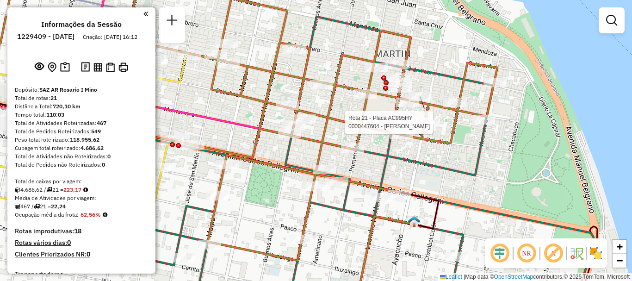
select select "**********"
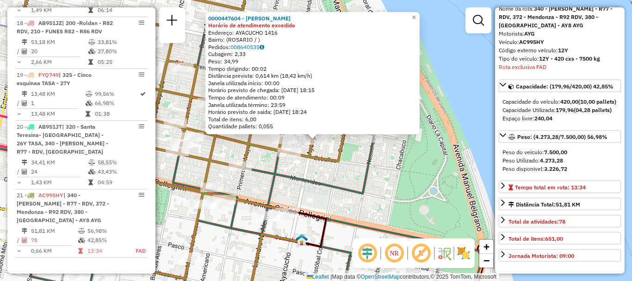
scroll to position [93, 0]
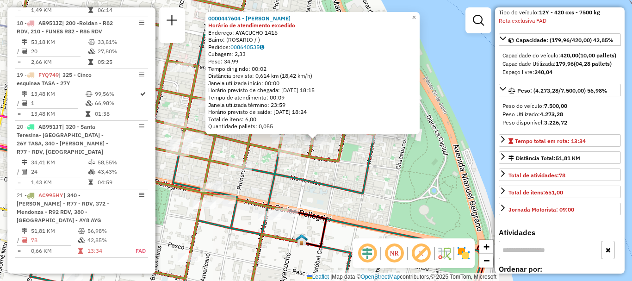
click at [384, 206] on div "0000447604 - PERALTA [PERSON_NAME] de atendimento excedido Endereço: AYACUCHO 1…" at bounding box center [316, 140] width 632 height 281
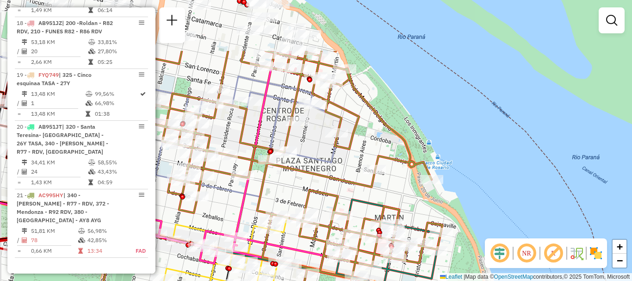
drag, startPoint x: 373, startPoint y: 207, endPoint x: 431, endPoint y: 287, distance: 98.3
click at [431, 281] on html "Aguarde... Pop-up bloqueado! Seu navegador bloqueou automáticamente a abertura …" at bounding box center [316, 140] width 632 height 281
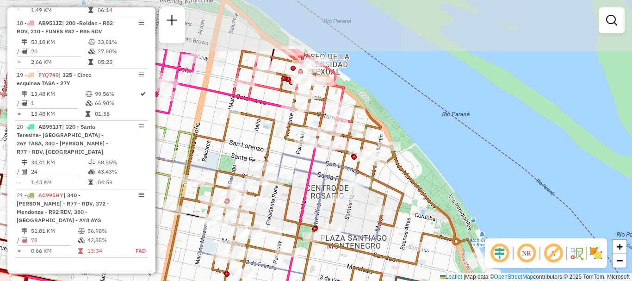
click at [356, 281] on html "Aguarde... Pop-up bloqueado! Seu navegador bloqueou automáticamente a abertura …" at bounding box center [316, 140] width 632 height 281
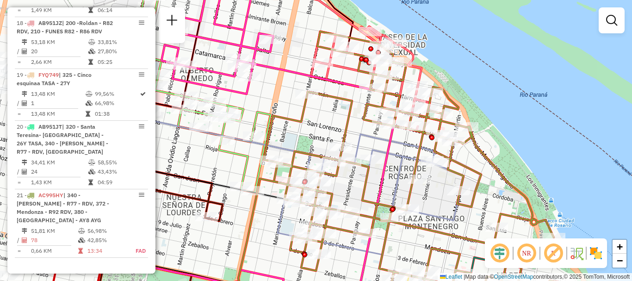
drag, startPoint x: 327, startPoint y: 246, endPoint x: 405, endPoint y: 226, distance: 80.2
click at [405, 226] on icon at bounding box center [401, 160] width 328 height 258
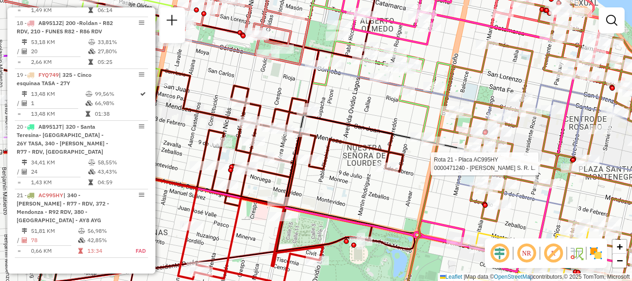
drag, startPoint x: 364, startPoint y: 194, endPoint x: 431, endPoint y: 189, distance: 67.3
click at [431, 189] on icon at bounding box center [574, 143] width 342 height 322
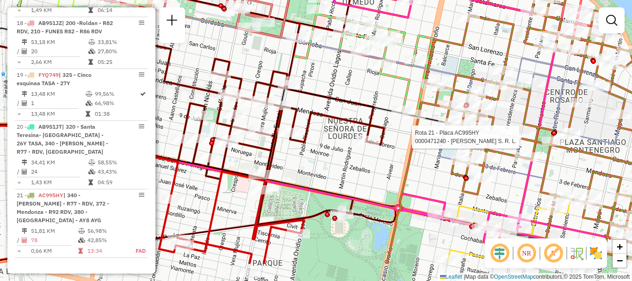
drag, startPoint x: 284, startPoint y: 211, endPoint x: 287, endPoint y: 144, distance: 66.7
click at [287, 144] on div "Rota 21 - Placa AC995HY 0000471240 - [PERSON_NAME] S. R. L. Janela de atendimen…" at bounding box center [316, 140] width 632 height 281
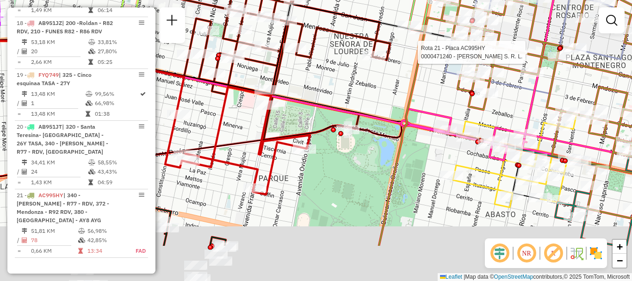
drag, startPoint x: 285, startPoint y: 137, endPoint x: 285, endPoint y: 110, distance: 27.8
click at [285, 111] on div "Rota 21 - Placa AC995HY 0000471240 - [PERSON_NAME] S. R. L. Janela de atendimen…" at bounding box center [316, 140] width 632 height 281
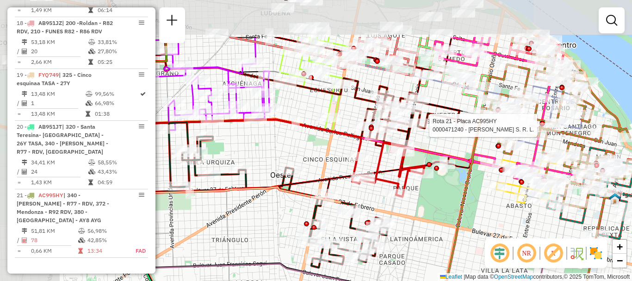
drag, startPoint x: 249, startPoint y: 69, endPoint x: 322, endPoint y: 139, distance: 101.2
click at [322, 139] on icon at bounding box center [235, 107] width 252 height 98
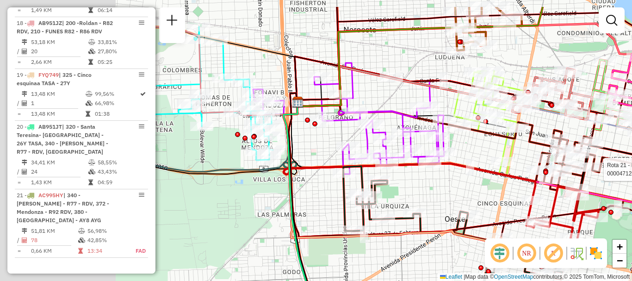
drag, startPoint x: 289, startPoint y: 162, endPoint x: 459, endPoint y: 195, distance: 173.1
click at [459, 195] on div "Rota 21 - Placa AC995HY 0000471240 - [PERSON_NAME] S. R. L. Janela de atendimen…" at bounding box center [316, 140] width 632 height 281
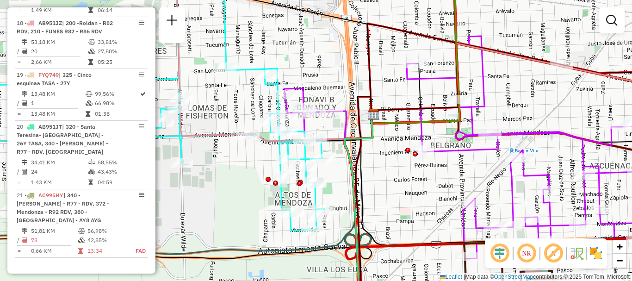
click at [515, 99] on div "Rota 21 - Placa AC995HY 0000471240 - [PERSON_NAME] S. R. L. Janela de atendimen…" at bounding box center [316, 140] width 632 height 281
